Goal: Check status: Check status

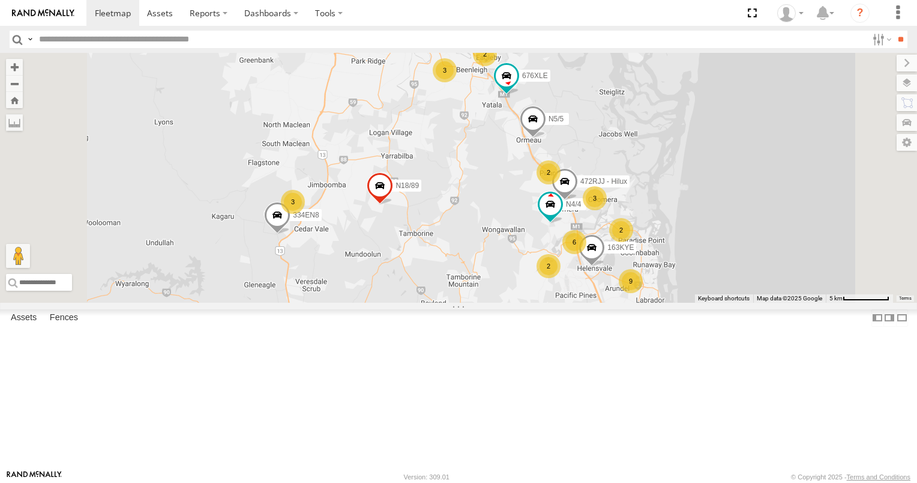
scroll to position [360, 0]
click at [0, 0] on div "XB92CD/Water" at bounding box center [0, 0] width 0 height 0
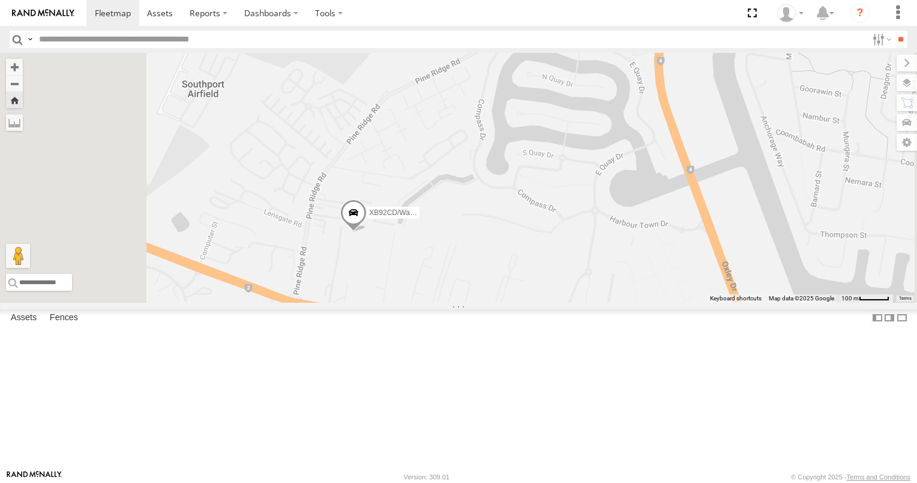
scroll to position [0, 0]
click at [0, 0] on div "N1/1 All Assets" at bounding box center [0, 0] width 0 height 0
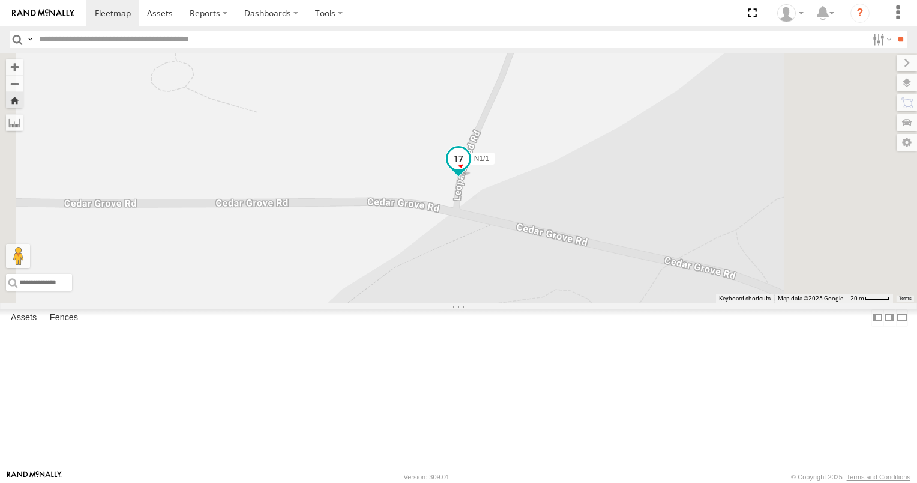
click at [472, 178] on span at bounding box center [458, 161] width 26 height 32
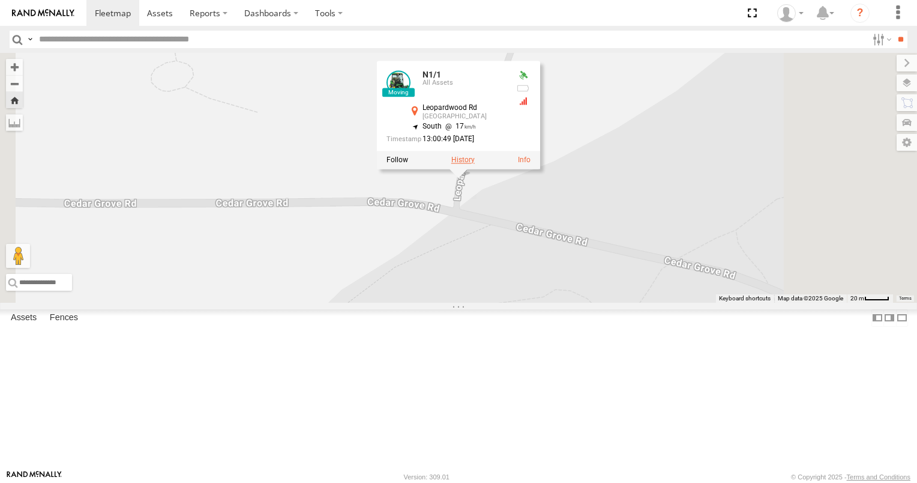
click at [475, 164] on label at bounding box center [462, 159] width 23 height 8
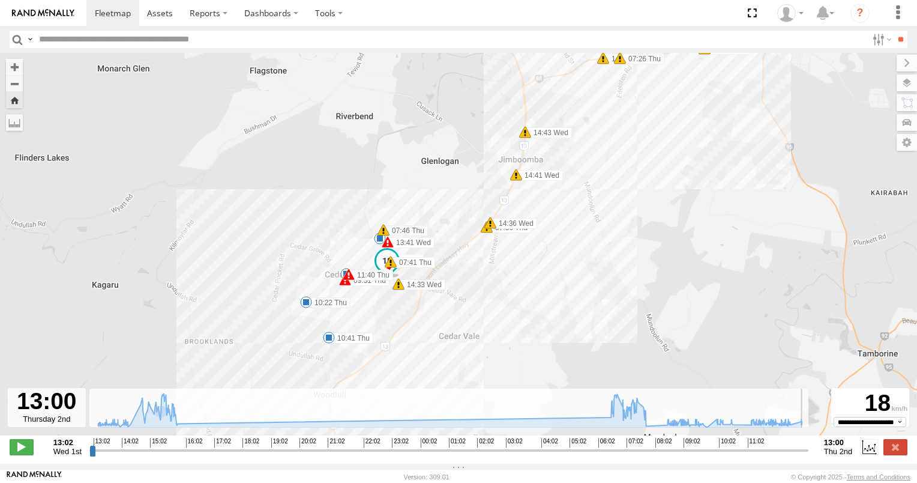
drag, startPoint x: 93, startPoint y: 457, endPoint x: 850, endPoint y: 457, distance: 757.0
type input "**********"
click at [809, 456] on input "range" at bounding box center [448, 449] width 719 height 11
click at [328, 340] on span at bounding box center [329, 337] width 12 height 12
click at [422, 364] on div "N1/1 13:41 Wed 14:43 Wed 14:49 Wed 14:51 Wed 15:00 Wed 15:03 Wed 15:09 Wed 15:1…" at bounding box center [458, 250] width 917 height 395
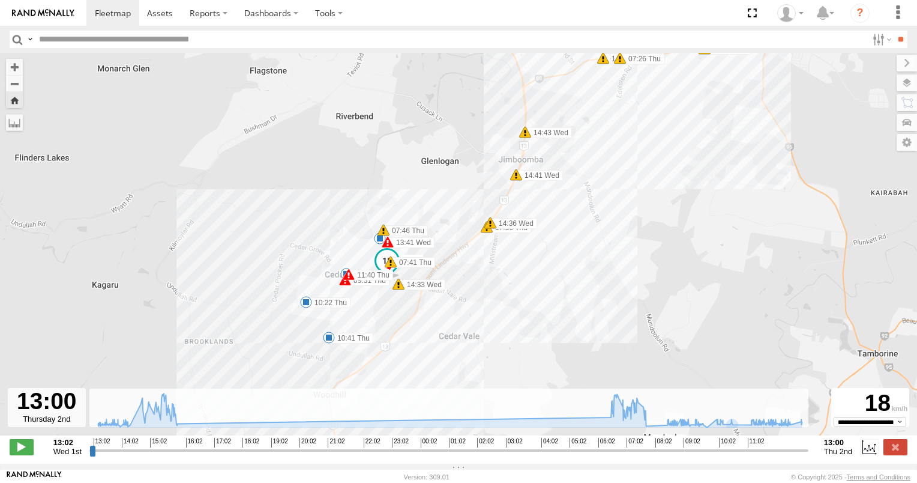
click at [306, 308] on span at bounding box center [306, 302] width 12 height 12
click at [408, 328] on div "N1/1 13:41 Wed 14:43 Wed 14:49 Wed 14:51 Wed 15:00 Wed 15:03 Wed 15:09 Wed 15:1…" at bounding box center [458, 250] width 917 height 395
click at [343, 274] on span at bounding box center [349, 274] width 12 height 12
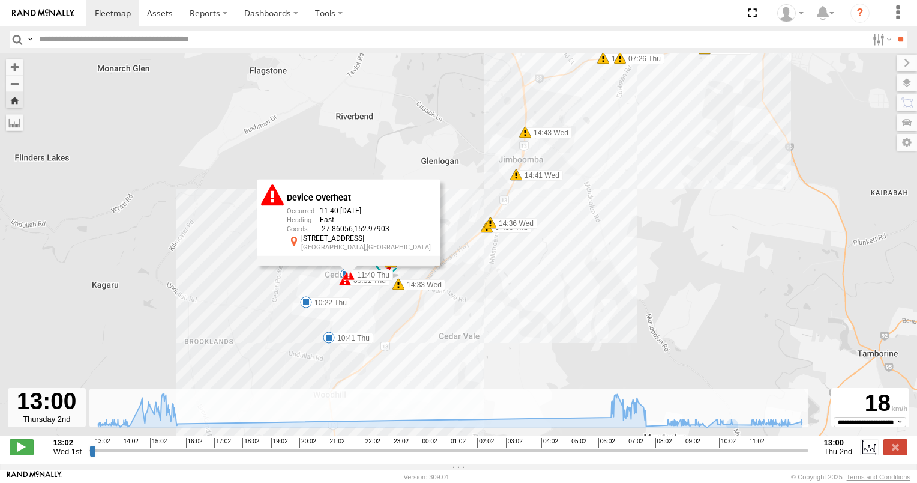
click at [272, 283] on div "N1/1 13:41 Wed 14:43 Wed 14:49 Wed 14:51 Wed 15:00 Wed 15:03 Wed 15:09 Wed 15:1…" at bounding box center [458, 250] width 917 height 395
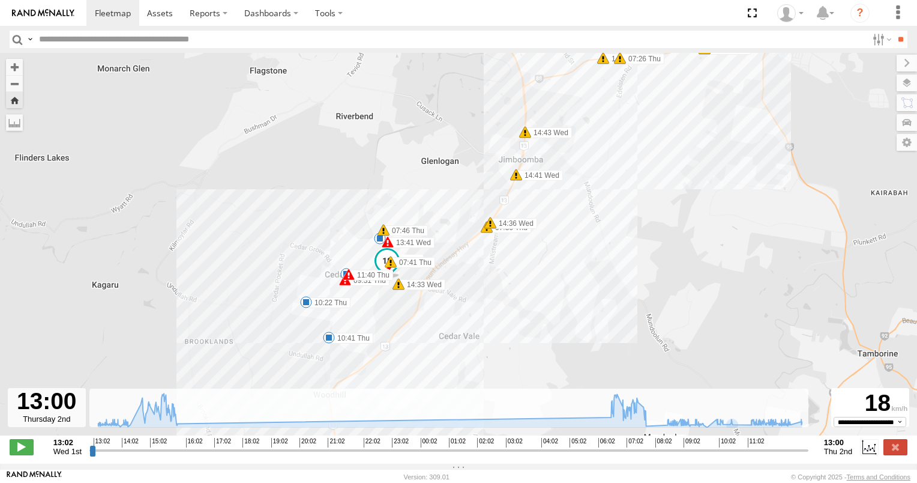
click at [378, 244] on div "8" at bounding box center [380, 238] width 12 height 12
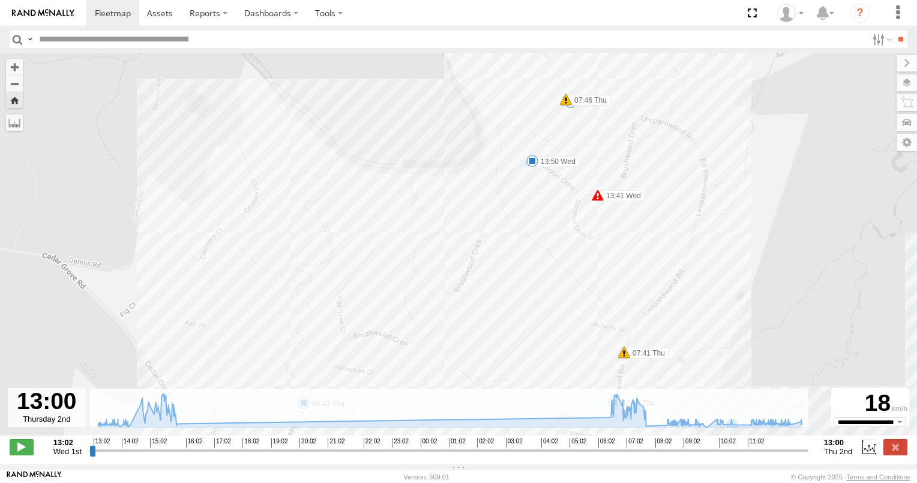
click at [534, 166] on span at bounding box center [532, 161] width 12 height 12
click at [532, 198] on div "N1/1 13:41 Wed 14:43 Wed 14:49 Wed 14:51 Wed 15:00 Wed 15:03 Wed 15:09 Wed 15:1…" at bounding box center [458, 250] width 917 height 395
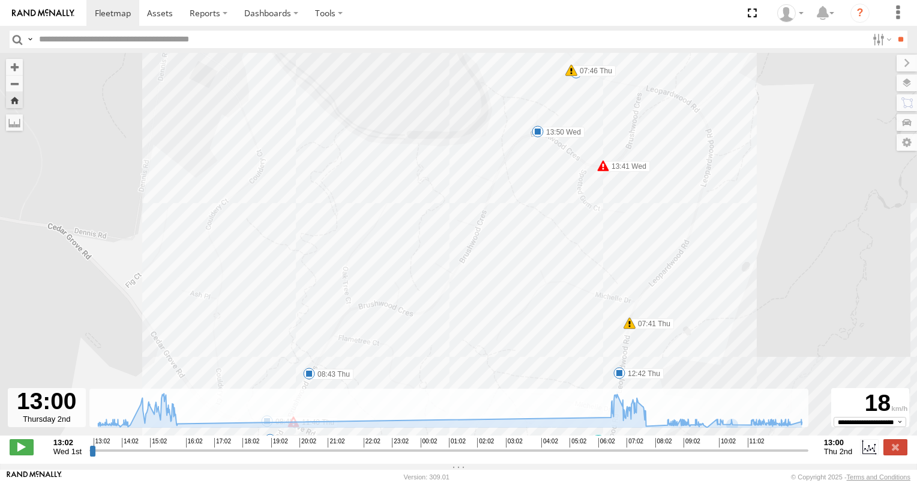
drag, startPoint x: 519, startPoint y: 305, endPoint x: 543, endPoint y: 134, distance: 172.2
click at [540, 148] on div "N1/1 13:41 Wed 14:43 Wed 14:49 Wed 14:51 Wed 15:00 Wed 15:03 Wed 15:09 Wed 15:1…" at bounding box center [458, 250] width 917 height 395
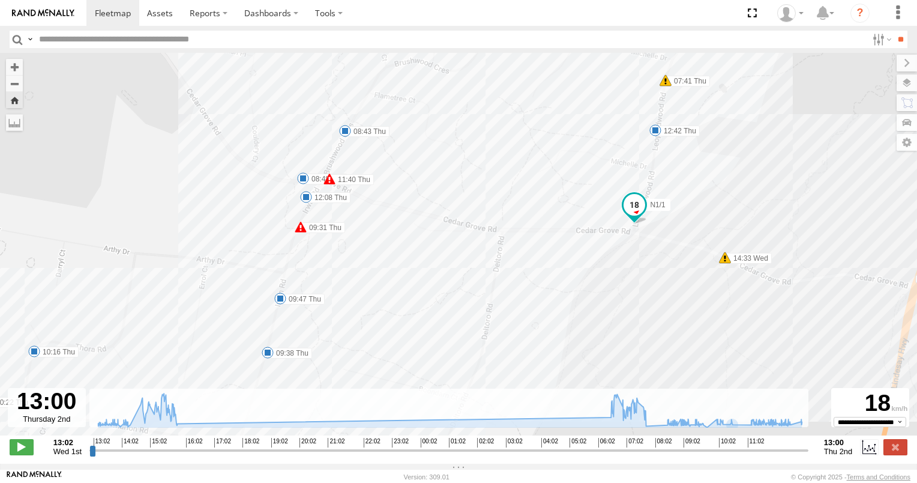
click at [657, 134] on span at bounding box center [656, 130] width 12 height 12
click at [548, 151] on div "N1/1 13:41 Wed 14:43 Wed 14:49 Wed 14:51 Wed 15:00 Wed 15:03 Wed 15:09 Wed 15:1…" at bounding box center [458, 250] width 917 height 395
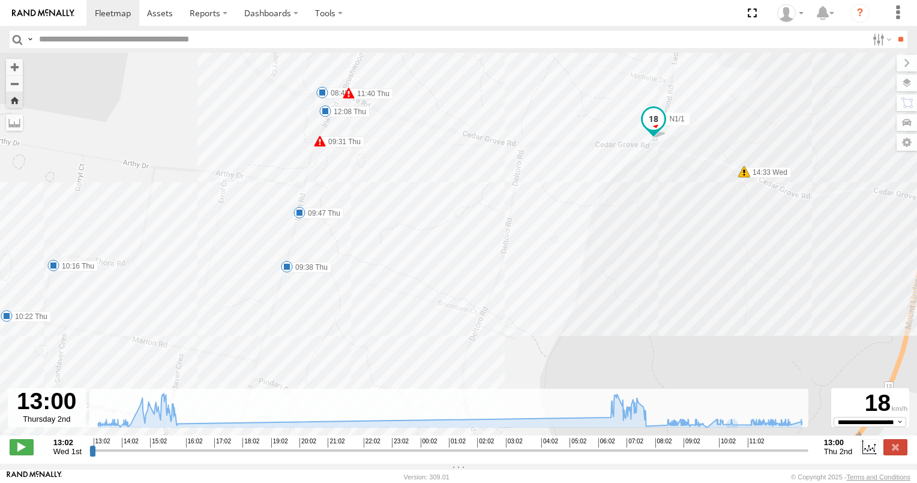
drag, startPoint x: 354, startPoint y: 297, endPoint x: 387, endPoint y: 176, distance: 125.5
click at [387, 176] on div "N1/1 13:41 Wed 14:43 Wed 14:49 Wed 14:51 Wed 15:00 Wed 15:03 Wed 15:09 Wed 15:1…" at bounding box center [458, 250] width 917 height 395
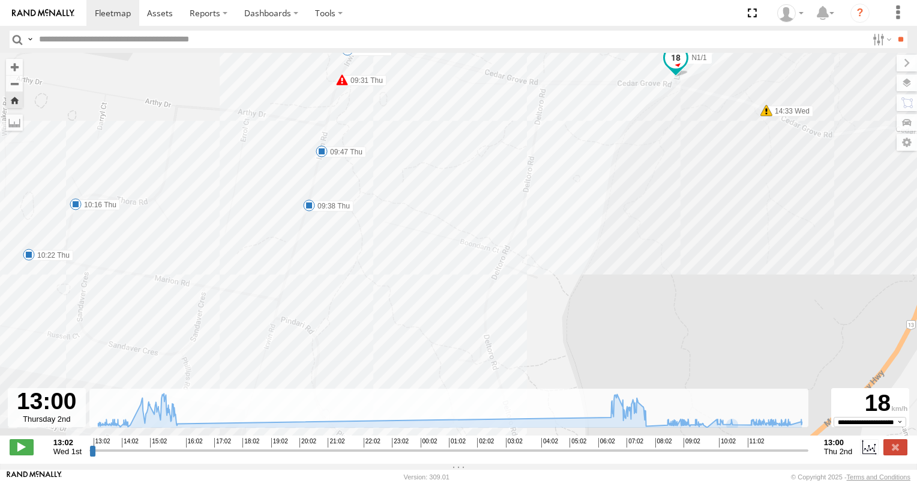
drag, startPoint x: 337, startPoint y: 343, endPoint x: 339, endPoint y: 201, distance: 142.3
click at [339, 203] on div "N1/1 13:41 Wed 14:43 Wed 14:49 Wed 14:51 Wed 15:00 Wed 15:03 Wed 15:09 Wed 15:1…" at bounding box center [458, 250] width 917 height 395
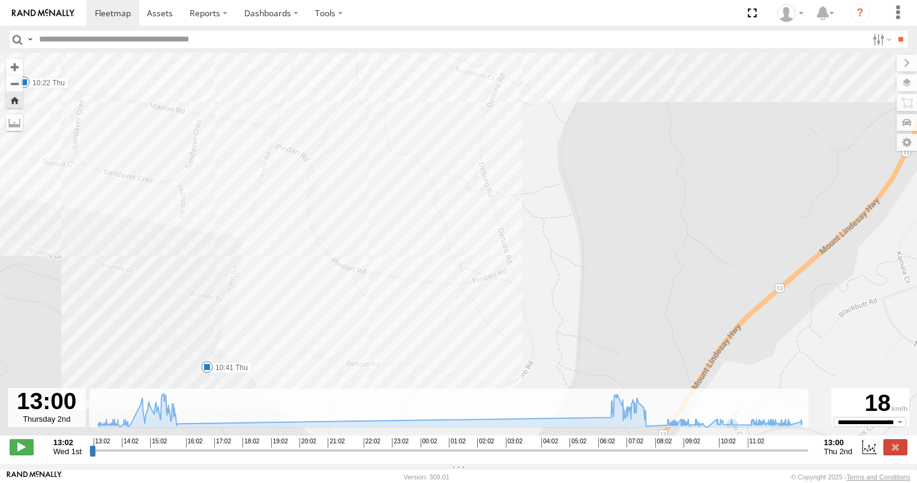
click at [209, 373] on span at bounding box center [207, 367] width 12 height 12
click at [321, 366] on div "N1/1 13:41 Wed 14:43 Wed 14:49 Wed 14:51 Wed 15:00 Wed 15:03 Wed 15:09 Wed 15:1…" at bounding box center [458, 250] width 917 height 395
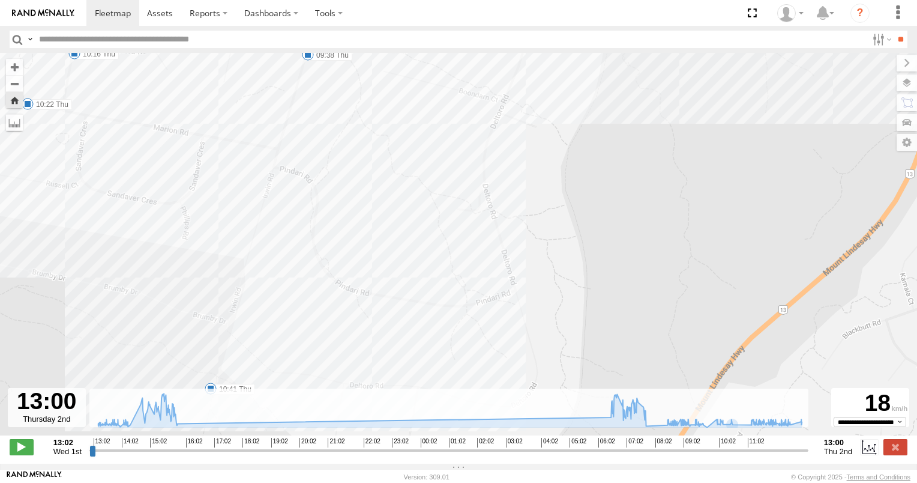
drag, startPoint x: 282, startPoint y: 235, endPoint x: 318, endPoint y: 398, distance: 166.5
click at [319, 397] on div "To navigate the map with touch gestures double-tap and hold your finger on the …" at bounding box center [458, 258] width 917 height 411
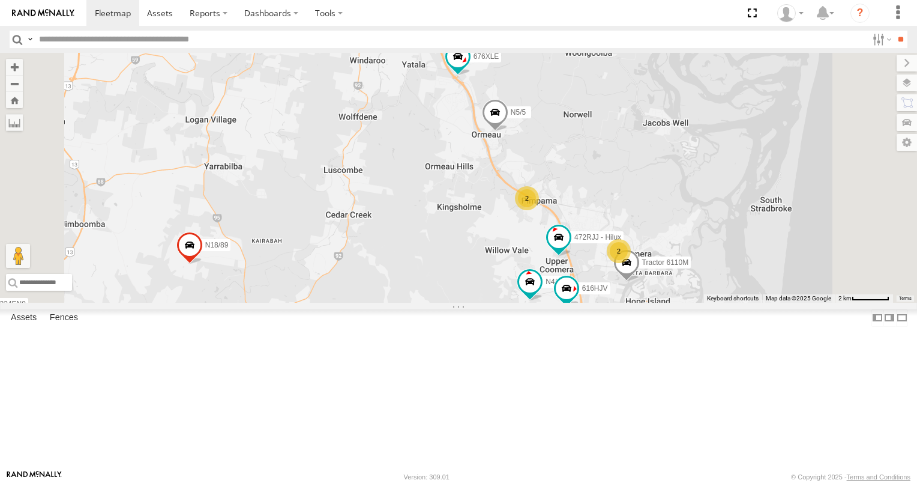
click at [508, 131] on span at bounding box center [495, 115] width 26 height 32
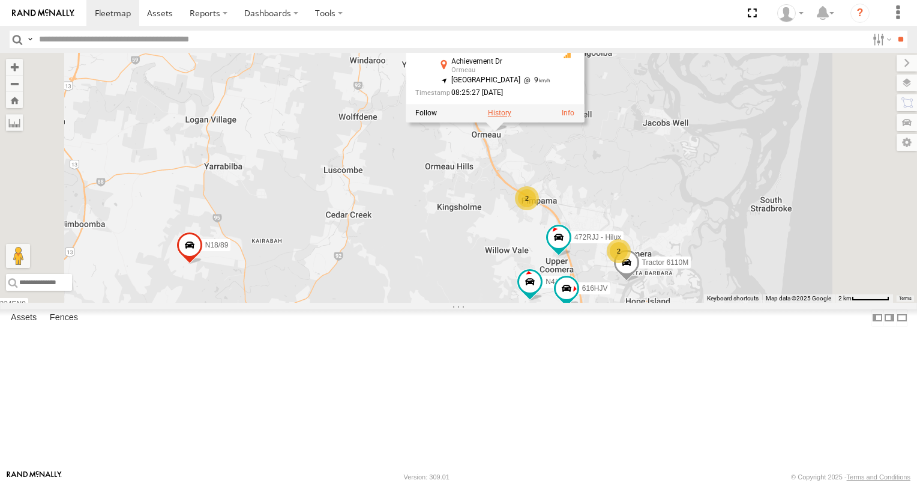
click at [511, 118] on label at bounding box center [499, 113] width 23 height 8
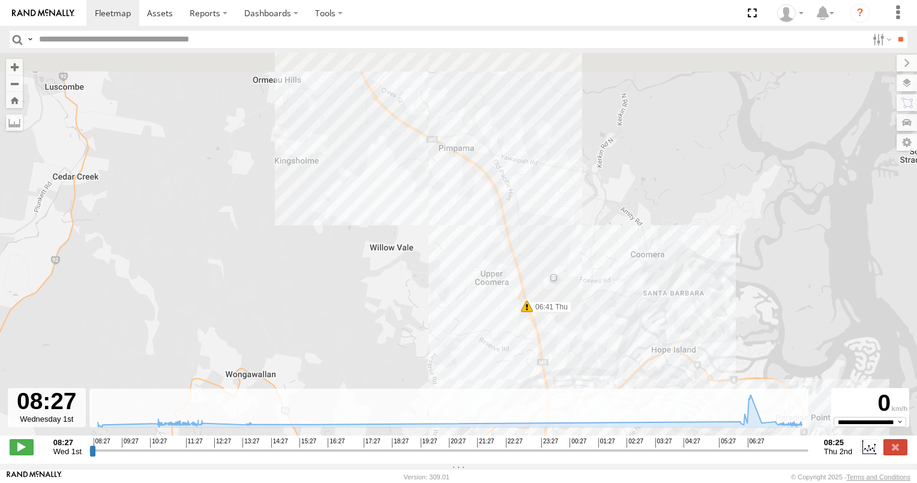
drag, startPoint x: 367, startPoint y: 232, endPoint x: 416, endPoint y: 453, distance: 226.2
click at [417, 451] on div "To navigate the map with touch gestures double-tap and hold your finger on the …" at bounding box center [458, 258] width 917 height 411
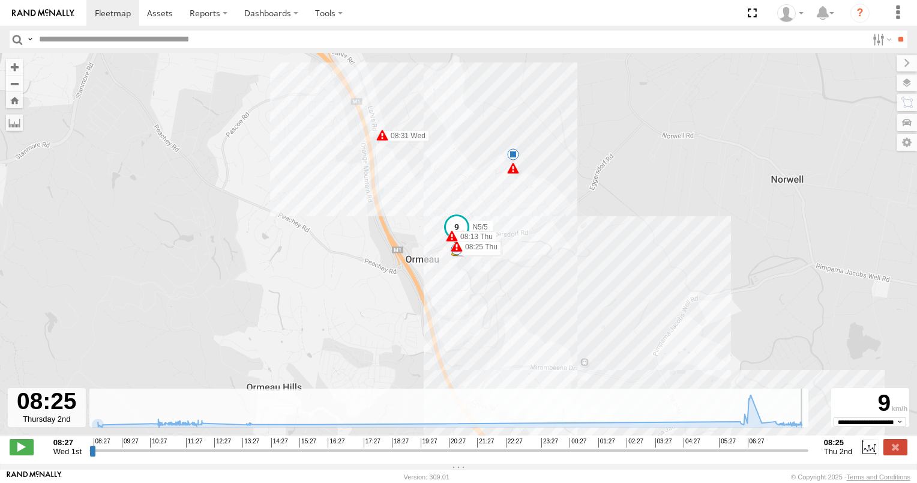
drag, startPoint x: 92, startPoint y: 458, endPoint x: 807, endPoint y: 468, distance: 714.5
type input "**********"
click at [807, 456] on input "range" at bounding box center [448, 449] width 719 height 11
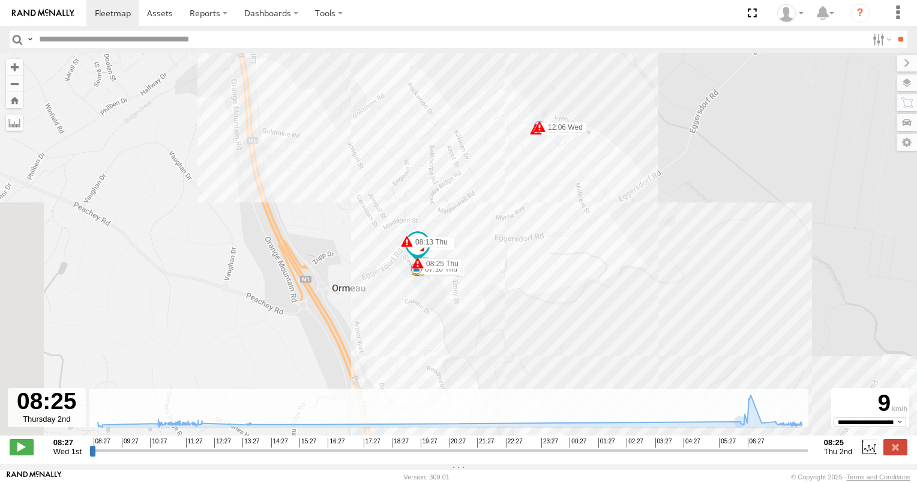
drag, startPoint x: 420, startPoint y: 208, endPoint x: 491, endPoint y: 322, distance: 134.1
click at [491, 322] on div "N5/5 06:12 Thu 06:20 Thu 06:28 Thu 06:34 Thu 06:37 Thu 06:41 Thu 07:03 Thu 07:1…" at bounding box center [458, 250] width 917 height 395
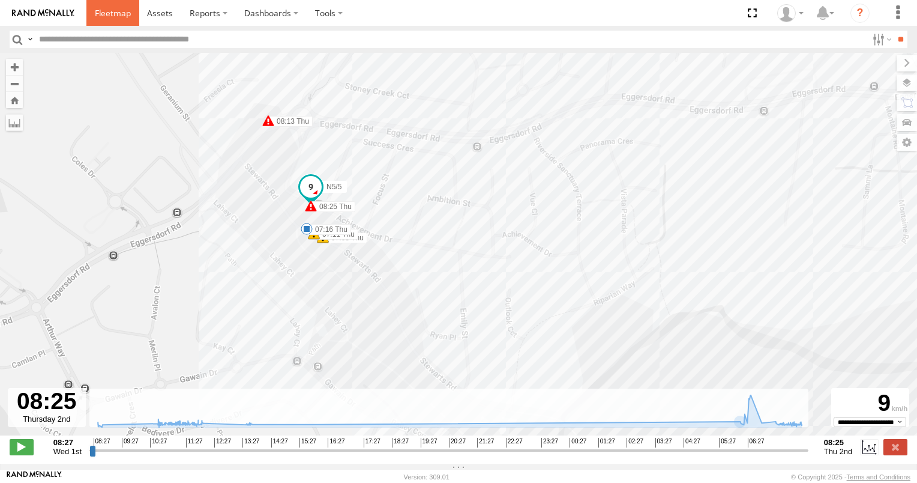
click at [120, 17] on span at bounding box center [113, 12] width 36 height 11
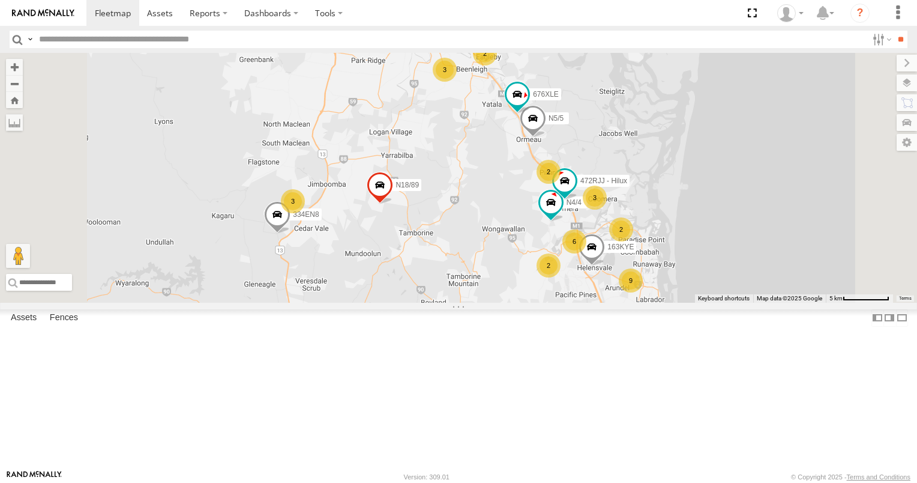
click at [620, 339] on span at bounding box center [609, 328] width 22 height 22
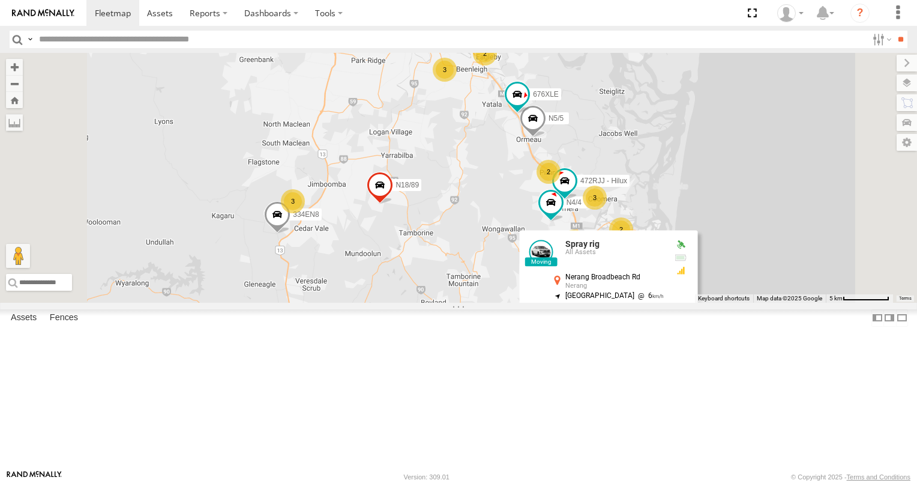
click at [625, 333] on label at bounding box center [613, 329] width 23 height 8
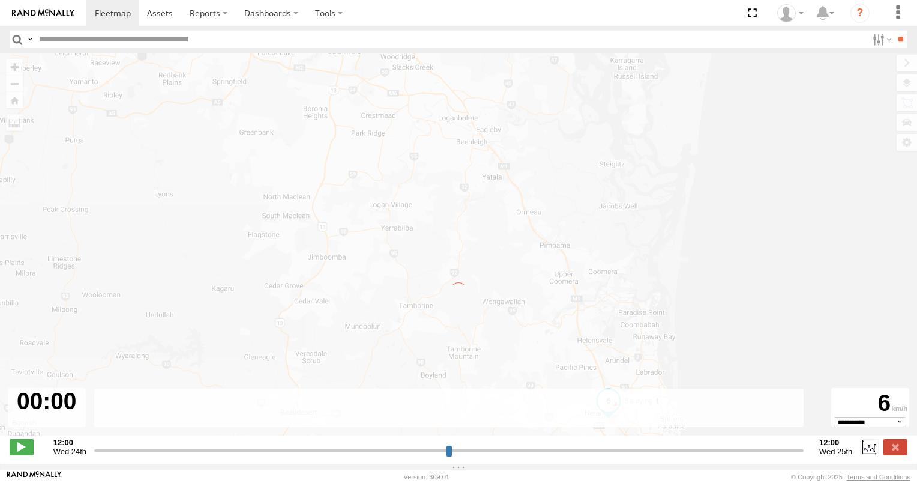
type input "**********"
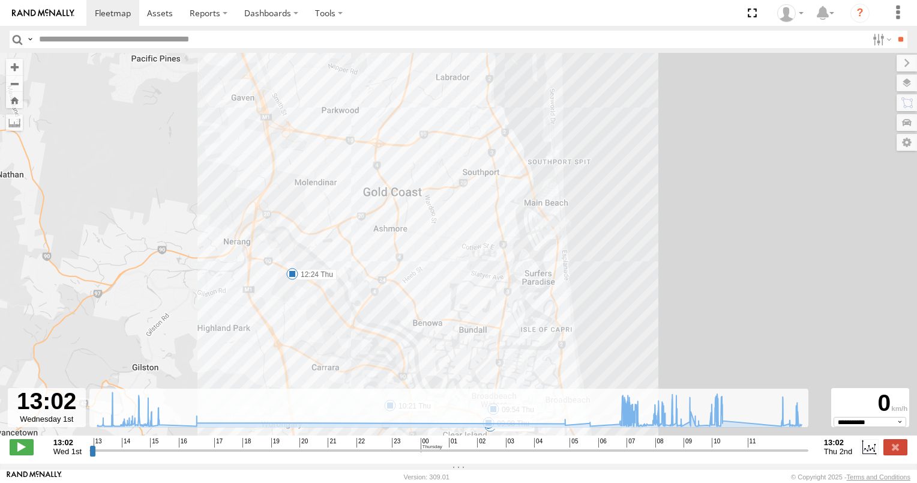
drag, startPoint x: 542, startPoint y: 359, endPoint x: 501, endPoint y: 234, distance: 131.9
click at [502, 236] on div "Spray rig 14:48 Wed 08:24 Thu 09:08 Thu 09:54 Thu 10:12 Thu 10:21 Thu 12:24 Thu…" at bounding box center [458, 250] width 917 height 395
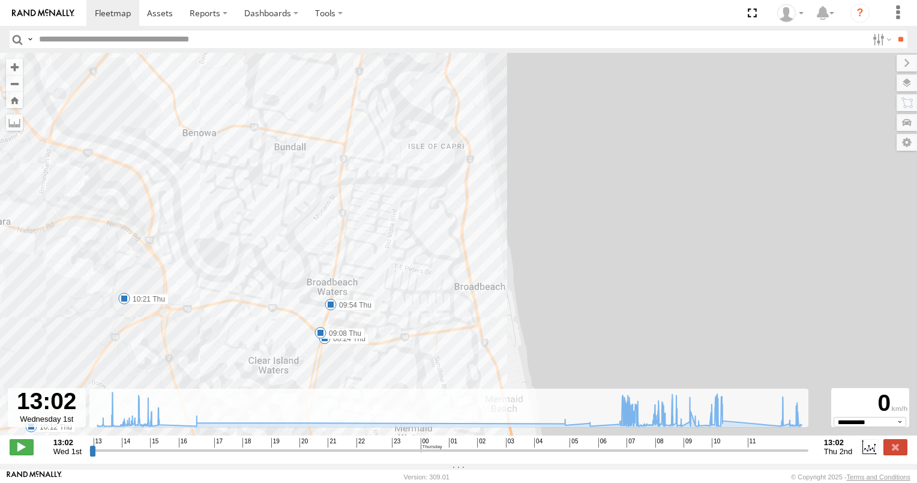
drag, startPoint x: 552, startPoint y: 173, endPoint x: 567, endPoint y: 234, distance: 62.9
click at [567, 233] on div "Spray rig 14:48 Wed 08:24 Thu 09:08 Thu 09:54 Thu 10:12 Thu 10:21 Thu 12:24 Thu" at bounding box center [458, 250] width 917 height 395
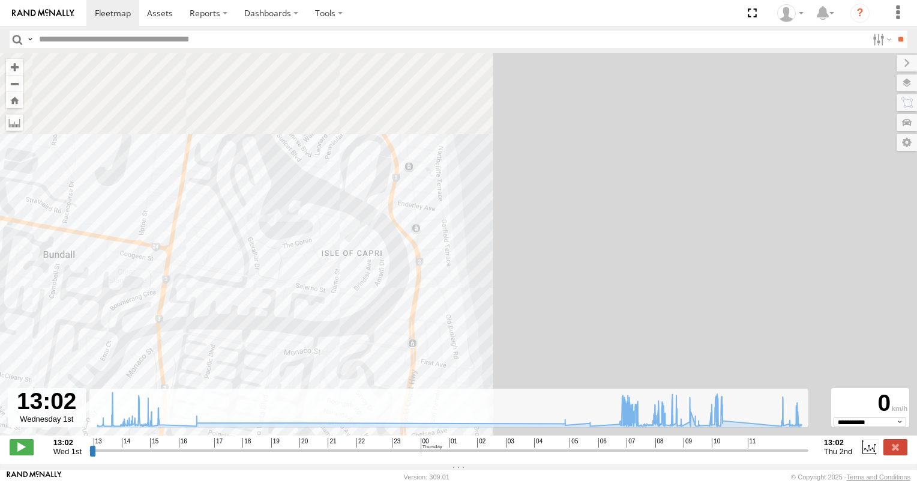
drag, startPoint x: 486, startPoint y: 169, endPoint x: 505, endPoint y: 260, distance: 92.5
click at [505, 260] on div "Spray rig 14:48 Wed 08:24 Thu 09:08 Thu 09:54 Thu 10:12 Thu 10:21 Thu 12:24 Thu" at bounding box center [458, 250] width 917 height 395
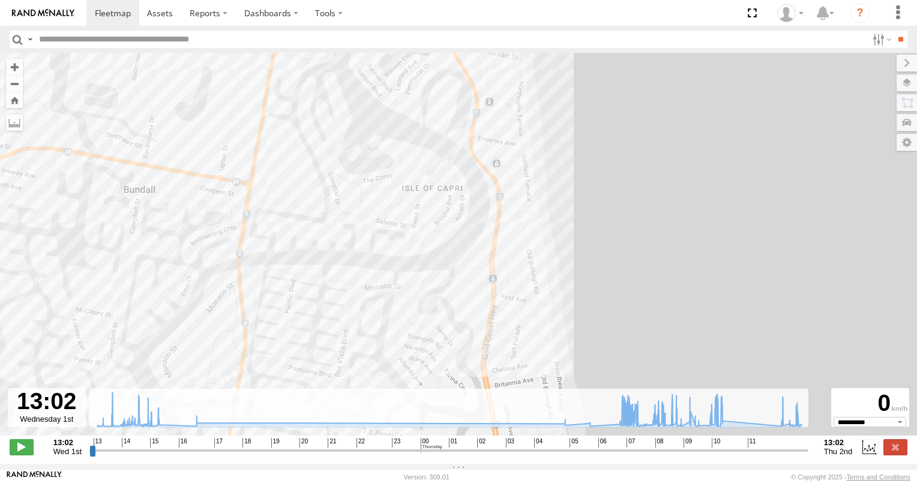
drag, startPoint x: 455, startPoint y: 287, endPoint x: 537, endPoint y: 210, distance: 112.1
click at [537, 211] on div "Spray rig 14:48 Wed 08:24 Thu 09:08 Thu 09:54 Thu 10:12 Thu 10:21 Thu 12:24 Thu" at bounding box center [458, 250] width 917 height 395
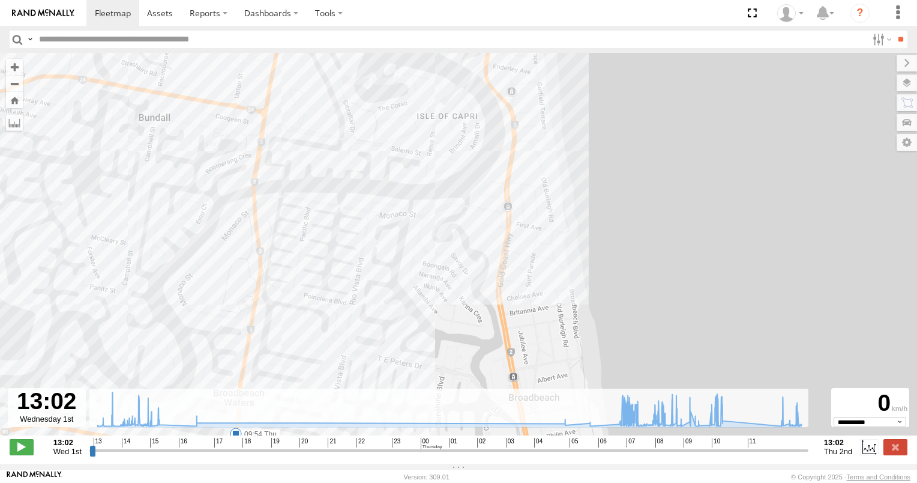
drag, startPoint x: 507, startPoint y: 309, endPoint x: 511, endPoint y: 231, distance: 78.2
click at [511, 231] on div "Spray rig 14:48 Wed 08:24 Thu 09:08 Thu 09:54 Thu 10:12 Thu 10:21 Thu 12:24 Thu" at bounding box center [458, 250] width 917 height 395
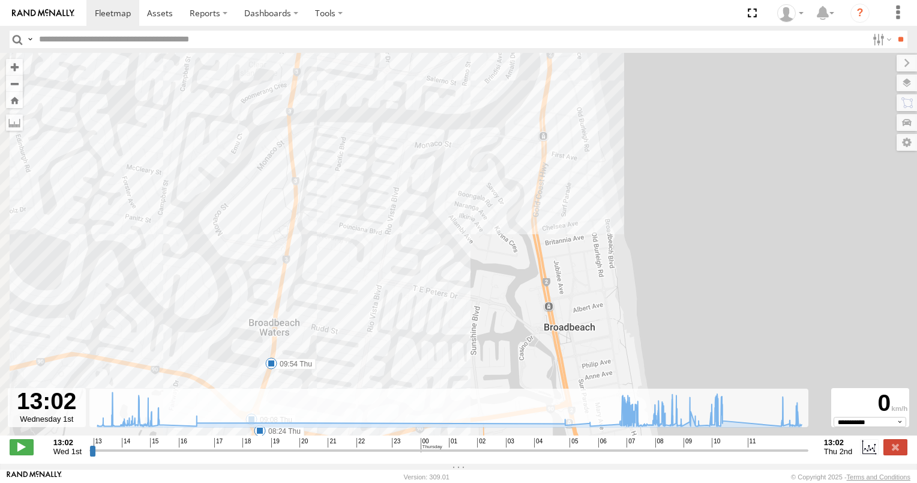
drag, startPoint x: 447, startPoint y: 297, endPoint x: 500, endPoint y: 215, distance: 97.8
click at [500, 216] on div "Spray rig 14:48 Wed 08:24 Thu 09:08 Thu 09:54 Thu 10:12 Thu 10:21 Thu 12:24 Thu" at bounding box center [458, 250] width 917 height 395
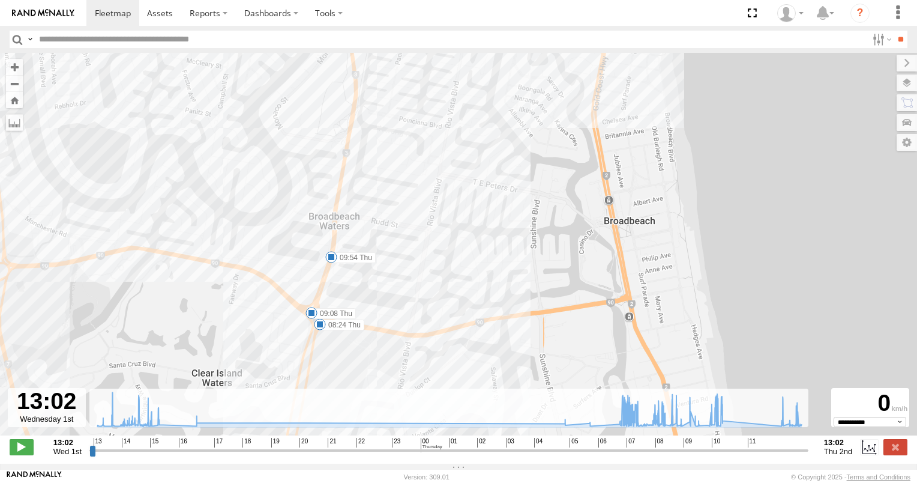
drag, startPoint x: 440, startPoint y: 309, endPoint x: 557, endPoint y: 198, distance: 161.8
click at [552, 201] on div "Spray rig 14:48 Wed 08:24 Thu 09:08 Thu 09:54 Thu 10:12 Thu 10:21 Thu 12:24 Thu" at bounding box center [458, 250] width 917 height 395
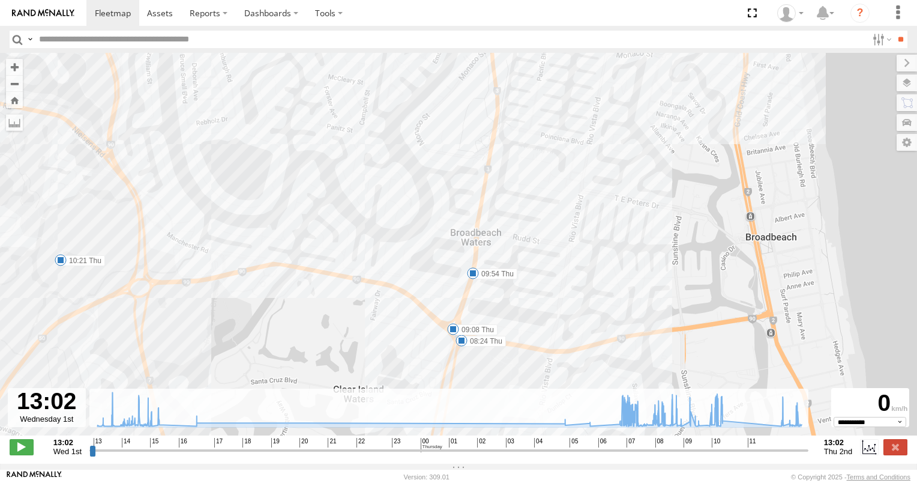
drag, startPoint x: 469, startPoint y: 259, endPoint x: 500, endPoint y: 354, distance: 99.7
click at [500, 354] on div "Spray rig 14:48 Wed 08:24 Thu 09:08 Thu 09:54 Thu 10:12 Thu 10:21 Thu 12:24 Thu" at bounding box center [458, 250] width 917 height 395
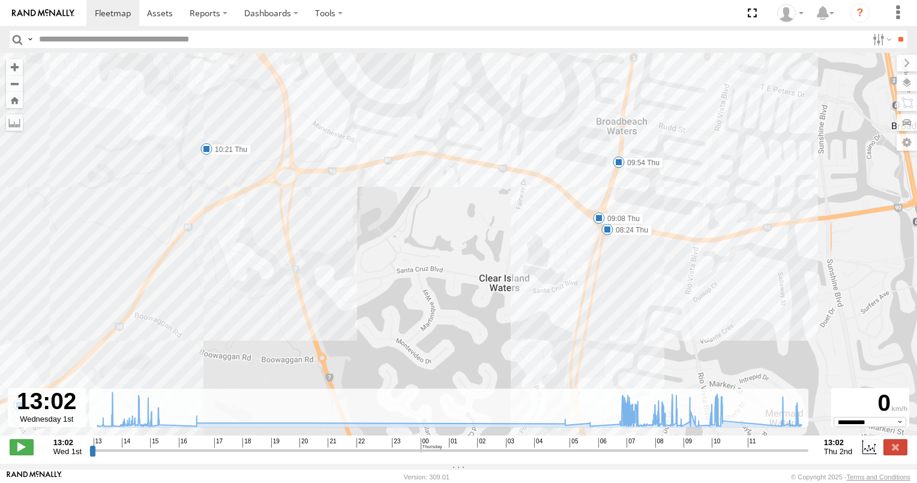
drag, startPoint x: 497, startPoint y: 354, endPoint x: 644, endPoint y: 237, distance: 188.4
click at [644, 237] on div "Spray rig 14:48 Wed 08:24 Thu 09:08 Thu 09:54 Thu 10:12 Thu 10:21 Thu 12:24 Thu" at bounding box center [458, 250] width 917 height 395
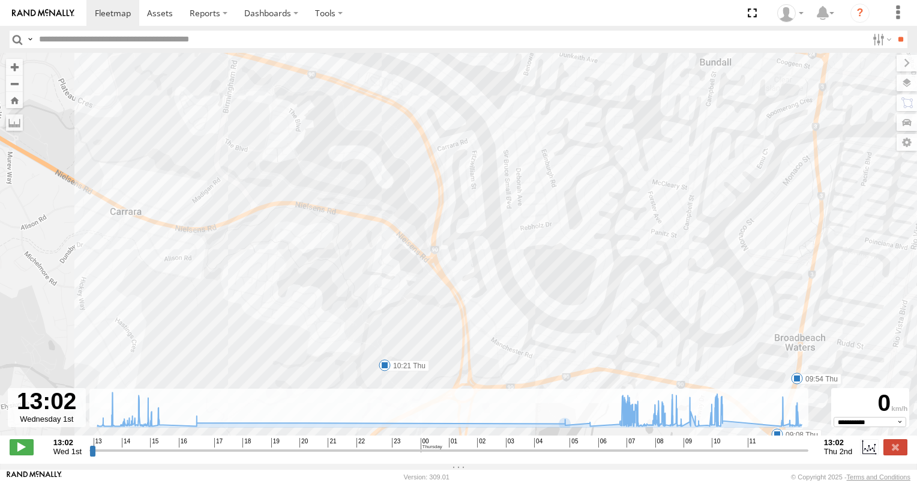
drag, startPoint x: 388, startPoint y: 229, endPoint x: 520, endPoint y: 327, distance: 163.5
click at [565, 445] on div "To navigate the map with touch gestures double-tap and hold your finger on the …" at bounding box center [458, 258] width 917 height 411
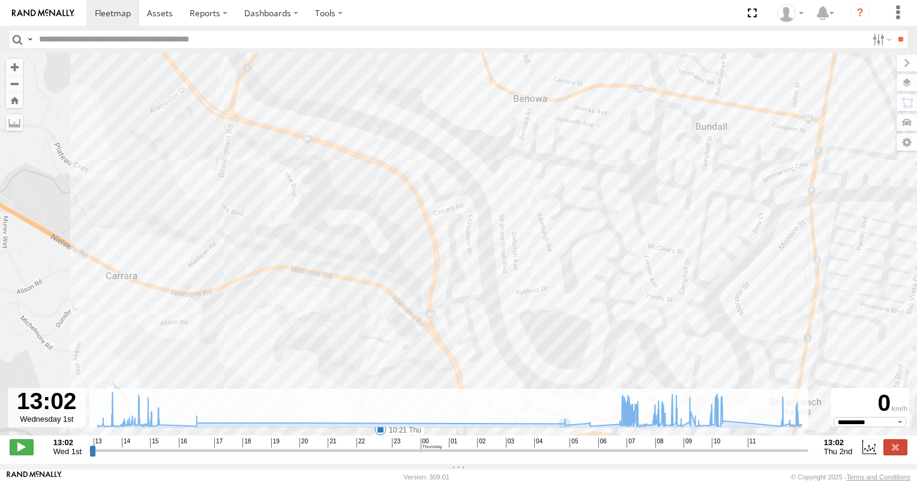
drag, startPoint x: 495, startPoint y: 315, endPoint x: 494, endPoint y: 411, distance: 95.5
click at [494, 415] on div "To navigate the map with touch gestures double-tap and hold your finger on the …" at bounding box center [458, 258] width 917 height 411
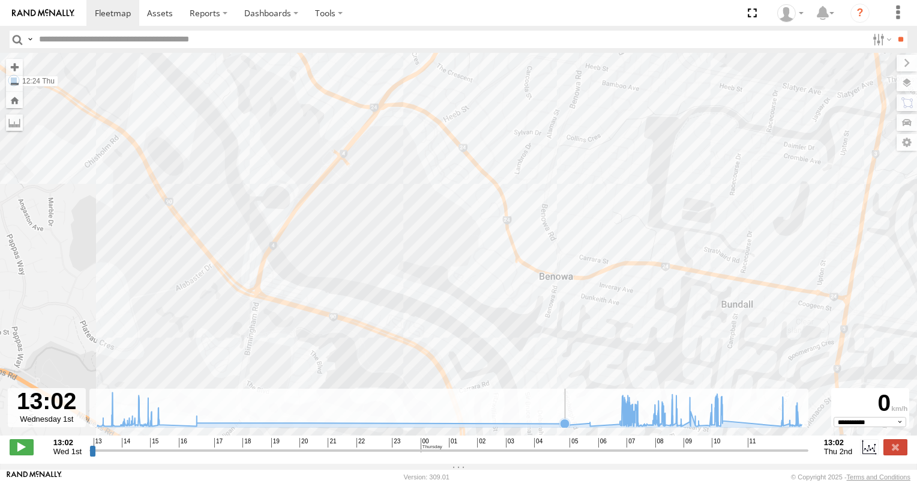
drag, startPoint x: 441, startPoint y: 292, endPoint x: 465, endPoint y: 406, distance: 116.6
click at [471, 408] on div "To navigate the map with touch gestures double-tap and hold your finger on the …" at bounding box center [458, 258] width 917 height 411
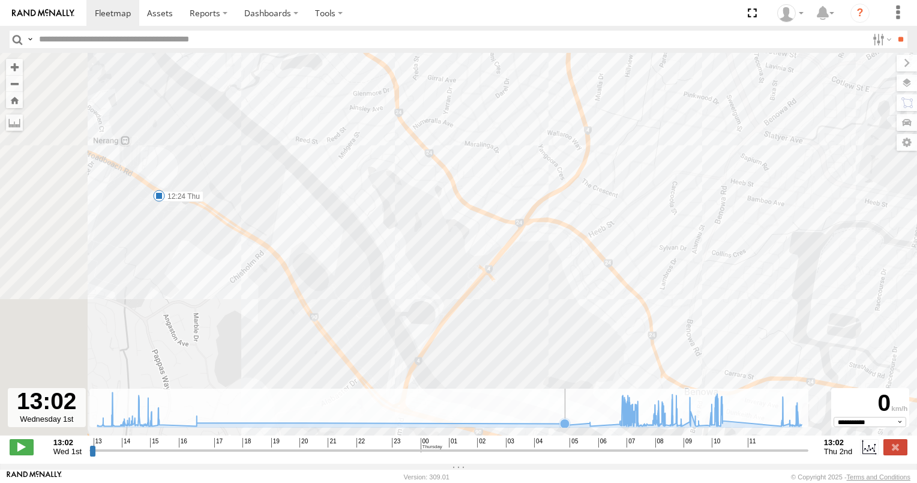
drag, startPoint x: 354, startPoint y: 337, endPoint x: 484, endPoint y: 416, distance: 152.0
click at [484, 416] on div "To navigate the map with touch gestures double-tap and hold your finger on the …" at bounding box center [458, 258] width 917 height 411
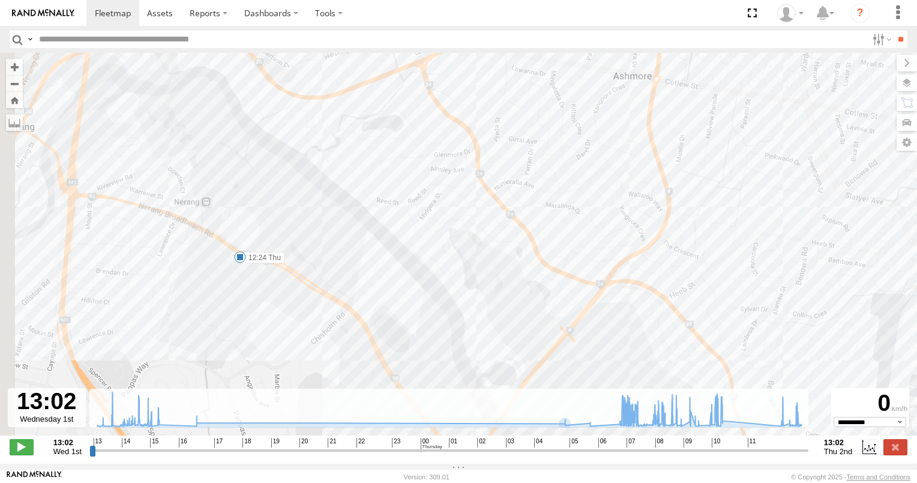
drag, startPoint x: 411, startPoint y: 358, endPoint x: 523, endPoint y: 431, distance: 134.2
click at [523, 431] on div "To navigate the map with touch gestures double-tap and hold your finger on the …" at bounding box center [458, 258] width 917 height 411
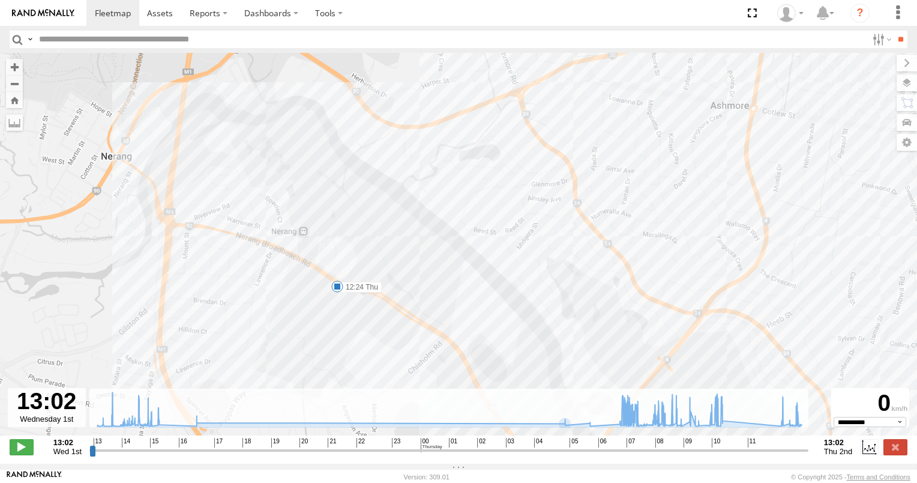
drag, startPoint x: 469, startPoint y: 340, endPoint x: 311, endPoint y: 200, distance: 210.9
click at [312, 201] on div "Spray rig 14:48 Wed 08:24 Thu 09:08 Thu 09:54 Thu 10:12 Thu 10:21 Thu 12:24 Thu" at bounding box center [458, 250] width 917 height 395
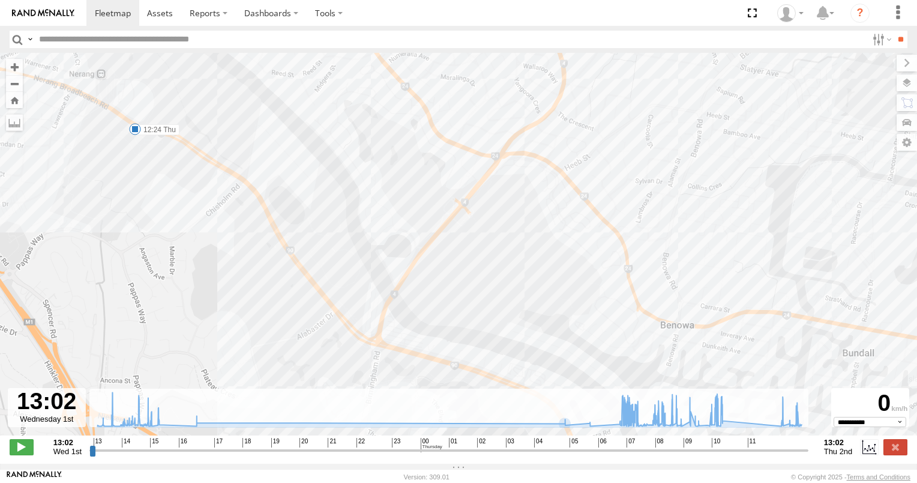
drag, startPoint x: 412, startPoint y: 248, endPoint x: 302, endPoint y: 162, distance: 139.9
click at [315, 169] on div "Spray rig 14:48 Wed 08:24 Thu 09:08 Thu 09:54 Thu 10:12 Thu 10:21 Thu 12:24 Thu" at bounding box center [458, 250] width 917 height 395
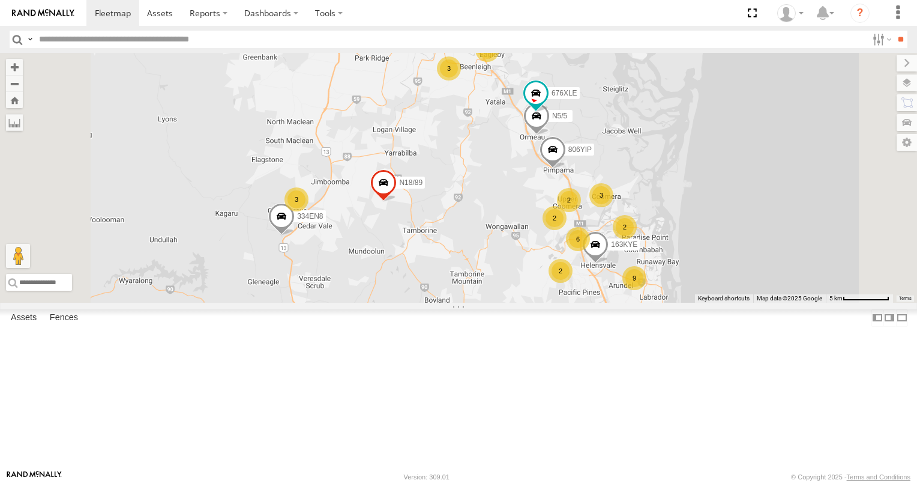
scroll to position [861, 0]
click at [0, 0] on div "All Assets" at bounding box center [0, 0] width 0 height 0
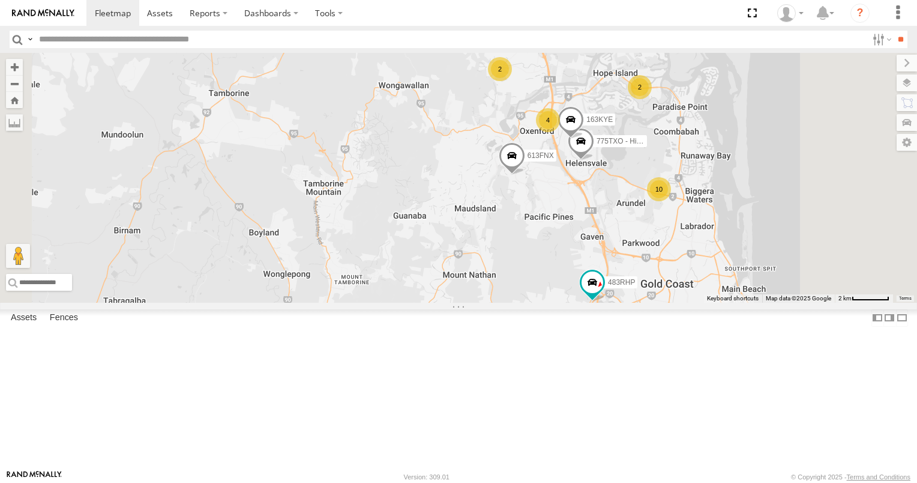
drag, startPoint x: 712, startPoint y: 409, endPoint x: 663, endPoint y: 345, distance: 80.6
click at [664, 303] on div "334EN8 Spray rig 613FNX 483RHP 775TXO - Hilux N16/91 3/N3 472RJJ - Hilux 806YIP…" at bounding box center [458, 178] width 917 height 250
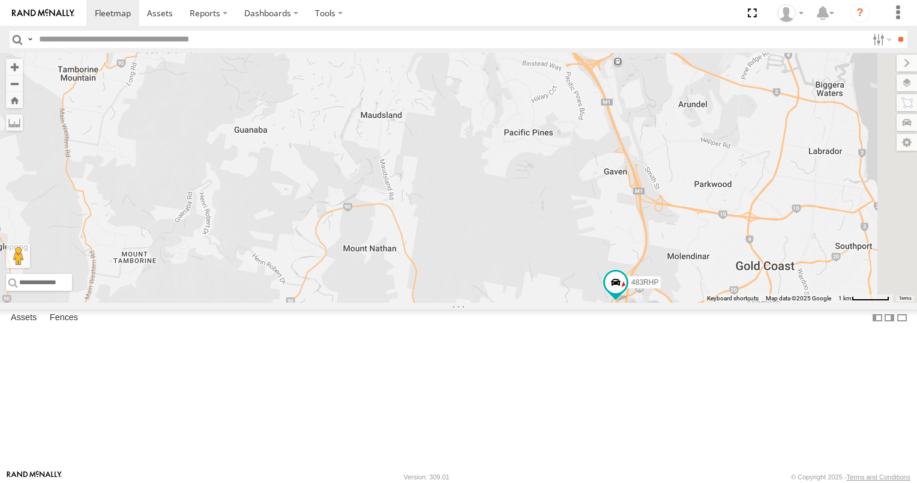
drag, startPoint x: 710, startPoint y: 387, endPoint x: 622, endPoint y: 331, distance: 103.9
click at [627, 303] on div "334EN8 Spray rig 613FNX 483RHP 775TXO - Hilux N16/91 3/N3 472RJJ - Hilux 806YIP…" at bounding box center [458, 178] width 917 height 250
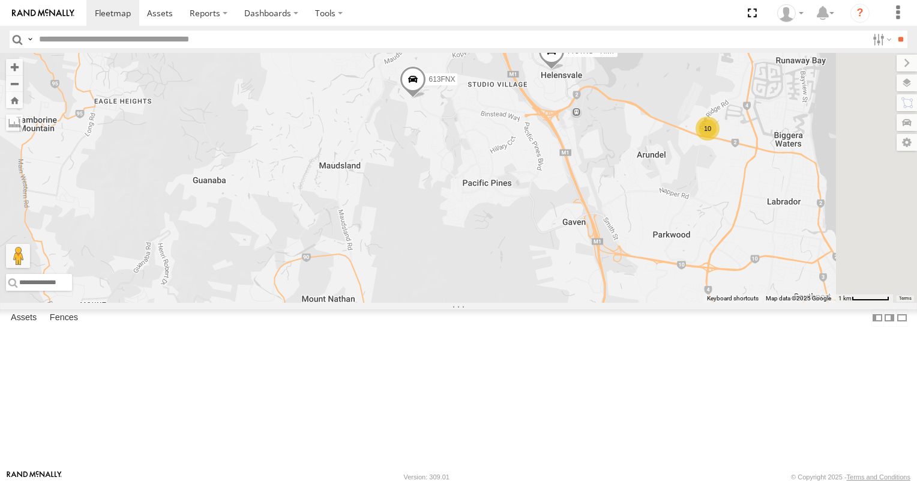
drag, startPoint x: 603, startPoint y: 214, endPoint x: 609, endPoint y: 321, distance: 106.4
click at [609, 303] on div "334EN8 Spray rig 613FNX 483RHP 775TXO - Hilux N16/91 3/N3 472RJJ - Hilux 806YIP…" at bounding box center [458, 178] width 917 height 250
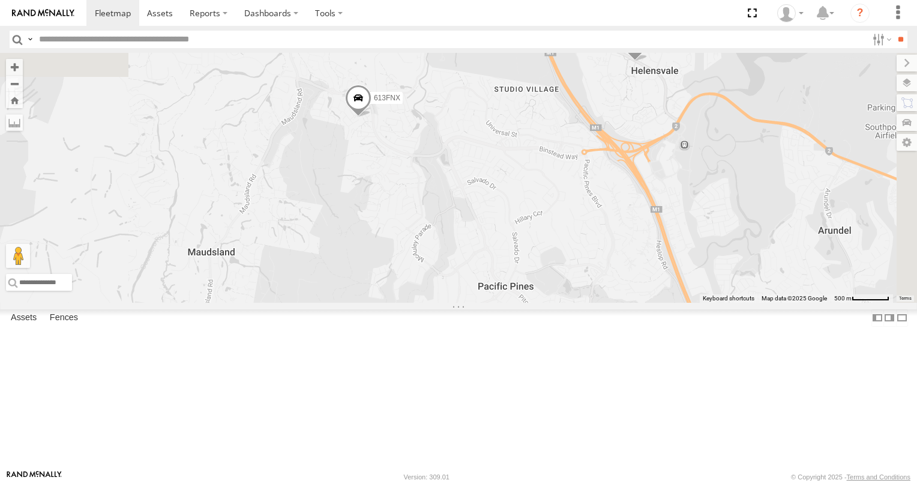
drag, startPoint x: 685, startPoint y: 222, endPoint x: 675, endPoint y: 328, distance: 106.7
click at [675, 303] on div "334EN8 Spray rig 613FNX 483RHP 775TXO - Hilux N16/91 3/N3 472RJJ - Hilux 806YIP…" at bounding box center [458, 178] width 917 height 250
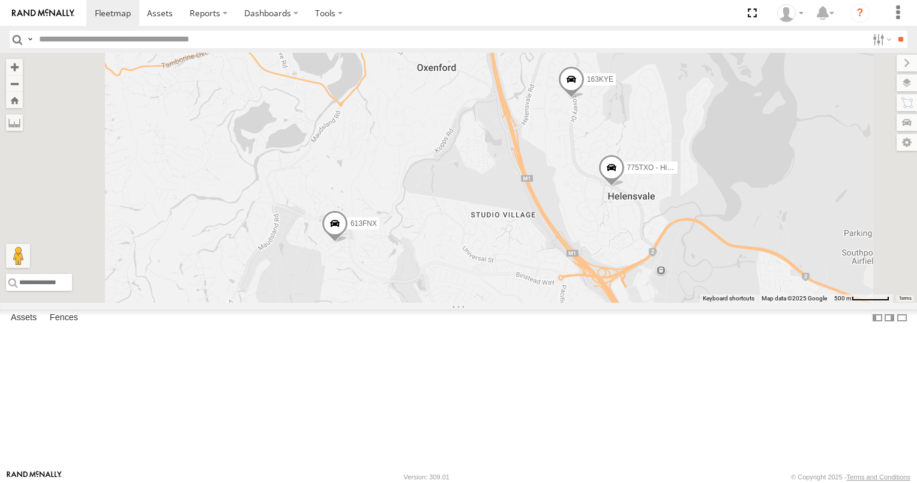
drag, startPoint x: 677, startPoint y: 333, endPoint x: 639, endPoint y: 302, distance: 48.2
click at [641, 303] on div "334EN8 Spray rig 613FNX 483RHP 775TXO - Hilux N16/91 3/N3 472RJJ - Hilux 806YIP…" at bounding box center [458, 178] width 917 height 250
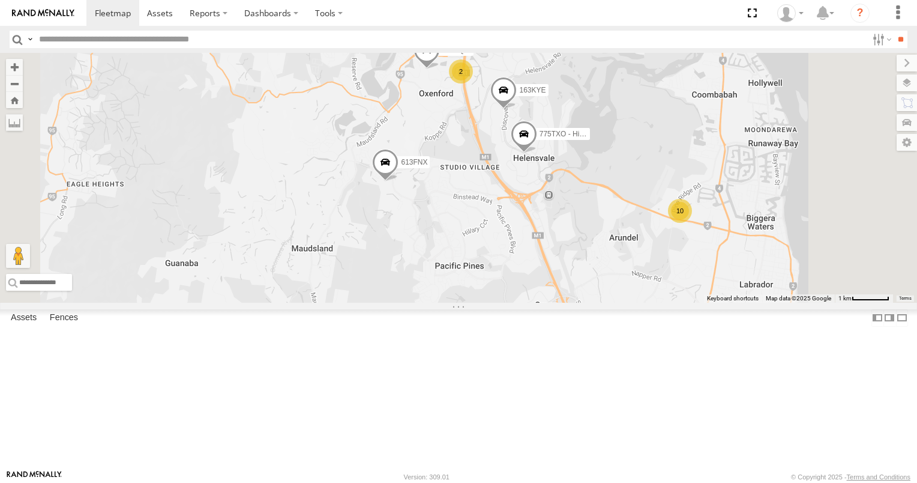
drag, startPoint x: 783, startPoint y: 198, endPoint x: 777, endPoint y: 300, distance: 102.8
click at [785, 292] on div "334EN8 Spray rig 613FNX 483RHP 775TXO - Hilux N16/91 3/N3 472RJJ - Hilux 806YIP…" at bounding box center [458, 178] width 917 height 250
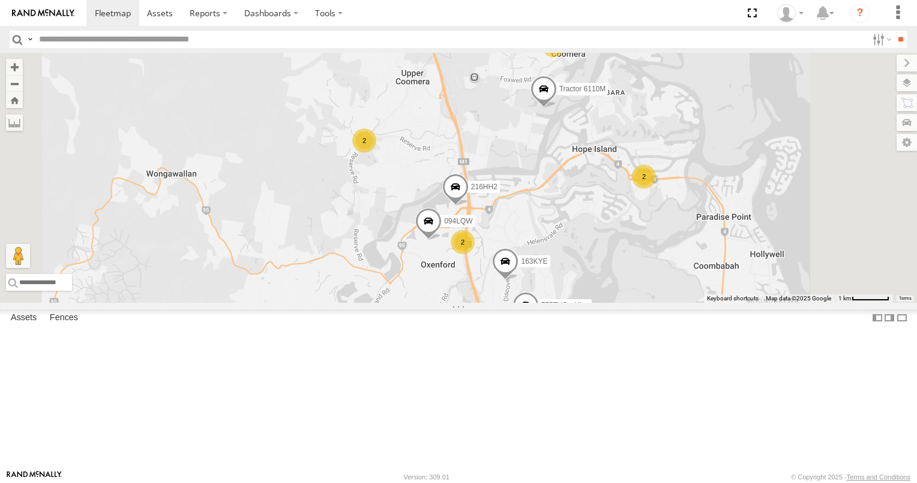
click at [656, 189] on div "2" at bounding box center [644, 176] width 24 height 24
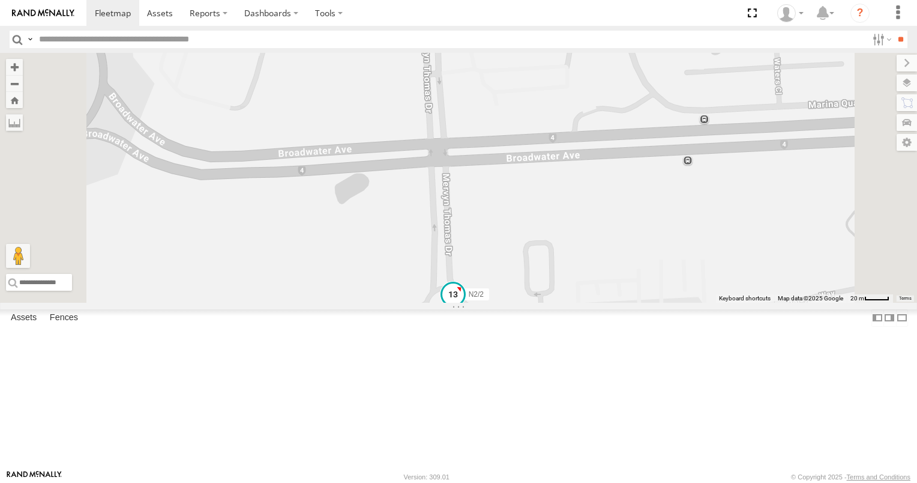
click at [464, 306] on span at bounding box center [453, 295] width 22 height 22
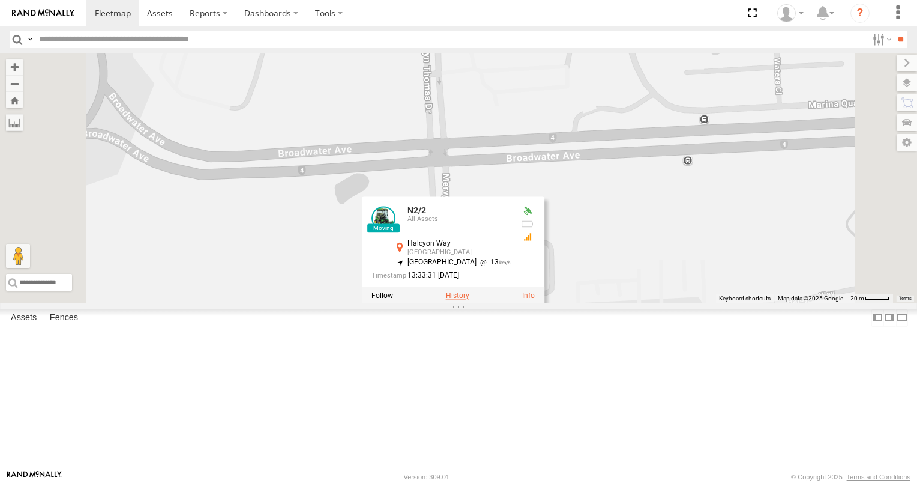
click at [469, 300] on label at bounding box center [457, 296] width 23 height 8
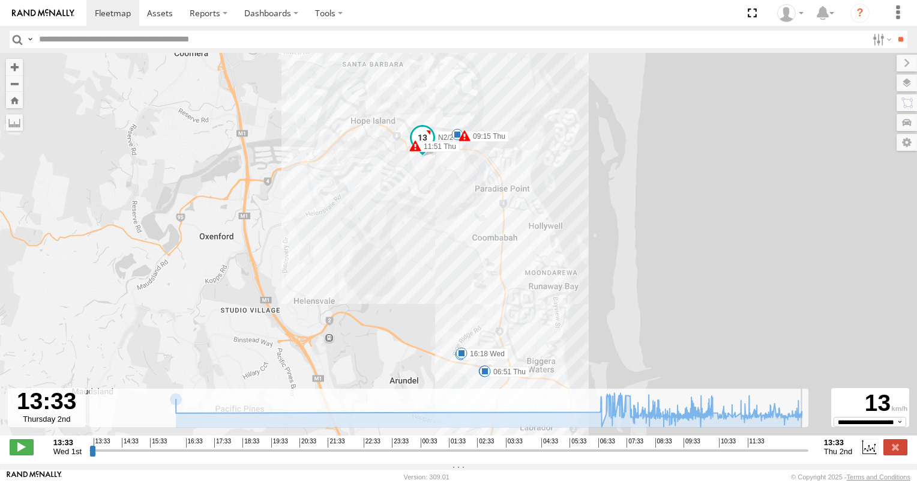
drag, startPoint x: 89, startPoint y: 459, endPoint x: 818, endPoint y: 434, distance: 728.6
type input "**********"
click at [809, 444] on input "range" at bounding box center [448, 449] width 719 height 11
click at [112, 8] on span at bounding box center [113, 12] width 36 height 11
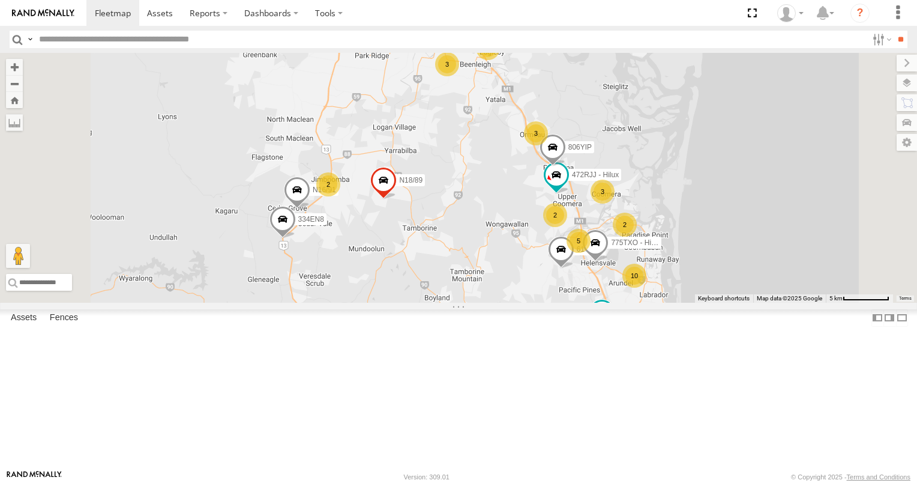
click at [0, 0] on div "168LRV - Hilux" at bounding box center [0, 0] width 0 height 0
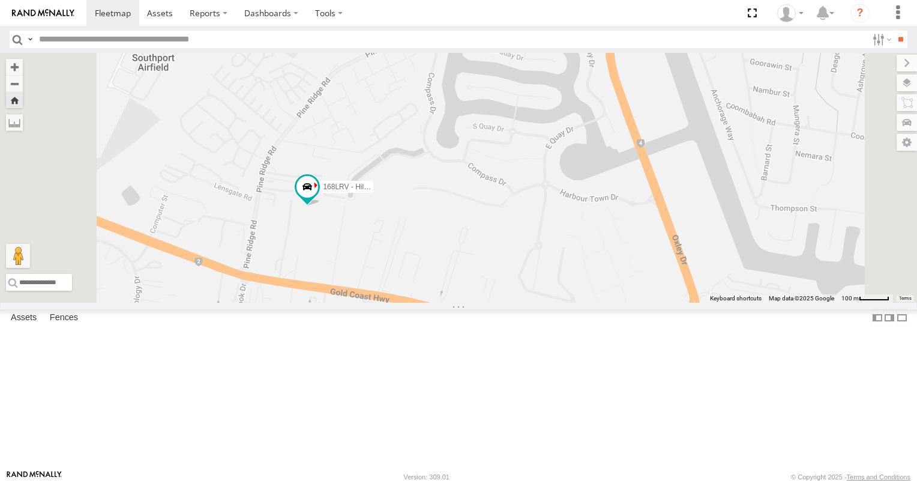
click at [0, 0] on div "12" at bounding box center [0, 0] width 0 height 0
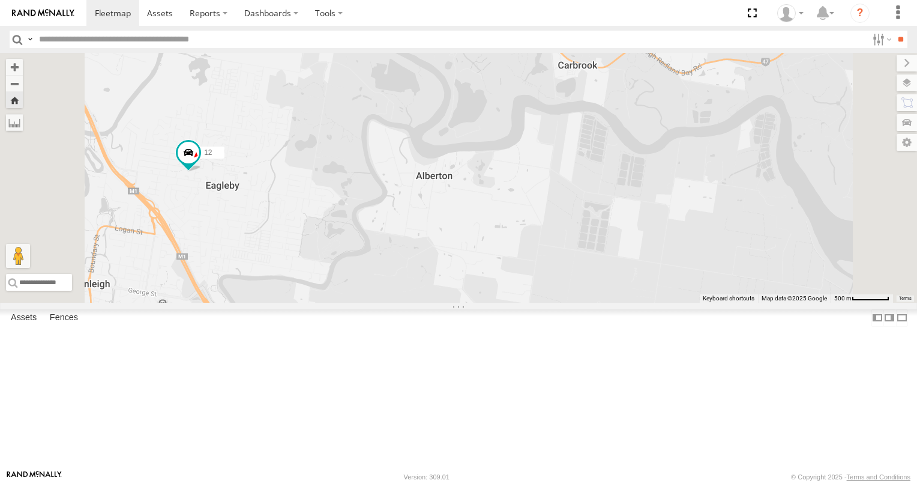
click at [0, 0] on div "616HJV All Assets" at bounding box center [0, 0] width 0 height 0
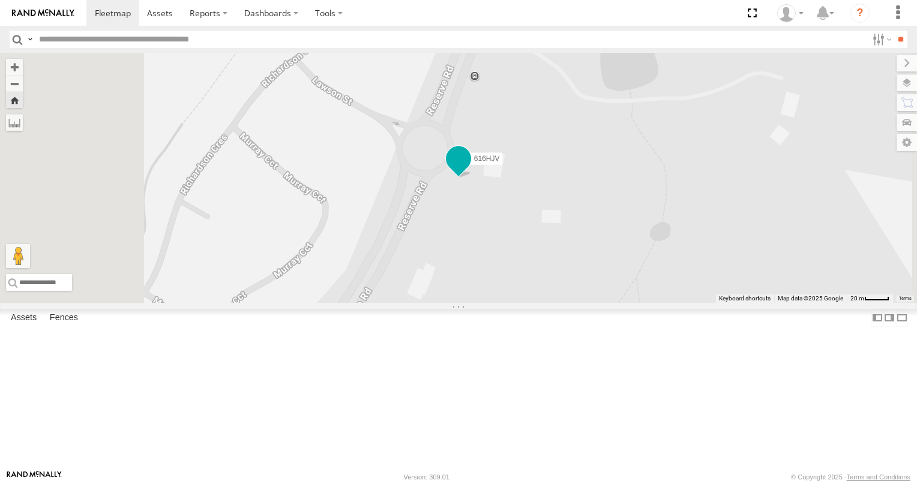
click at [469, 170] on span at bounding box center [459, 159] width 22 height 22
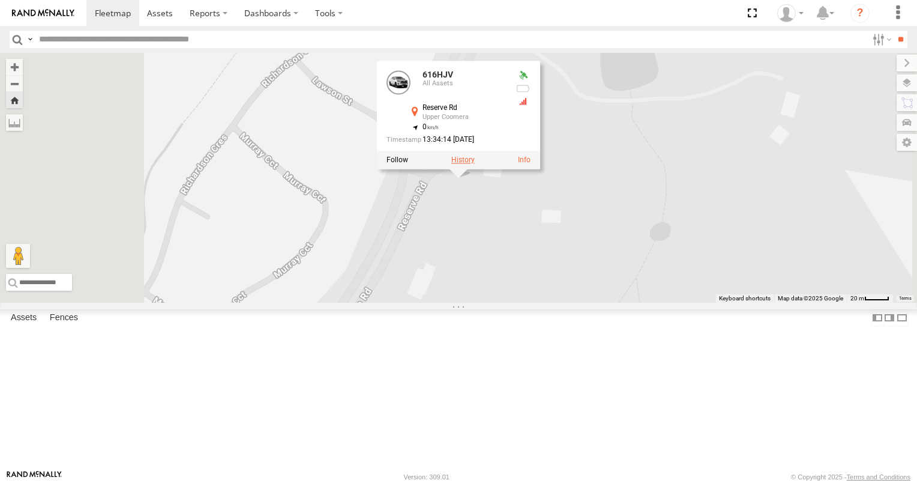
click at [475, 164] on label at bounding box center [462, 160] width 23 height 8
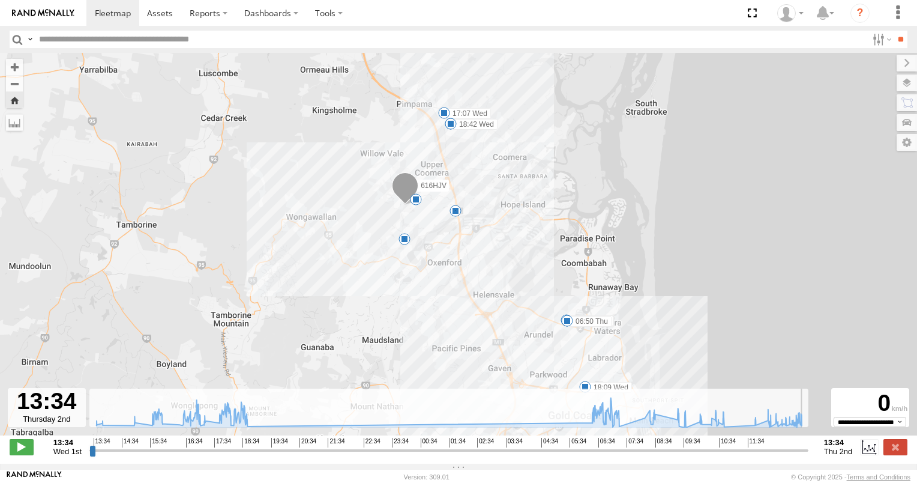
drag, startPoint x: 93, startPoint y: 454, endPoint x: 847, endPoint y: 439, distance: 754.2
type input "**********"
click at [809, 449] on input "range" at bounding box center [448, 449] width 719 height 11
click at [103, 8] on span at bounding box center [113, 12] width 36 height 11
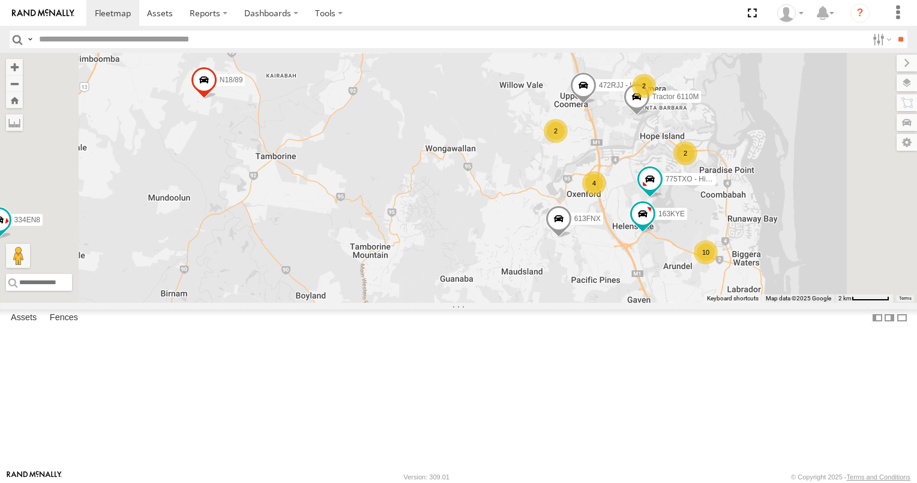
drag, startPoint x: 750, startPoint y: 358, endPoint x: 701, endPoint y: 375, distance: 51.3
click at [701, 303] on div "334EN8 163KYE Spray rig 613FNX 483RHP 775TXO - Hilux 3/N3 806YIP N18/89 2 4 2 2…" at bounding box center [458, 178] width 917 height 250
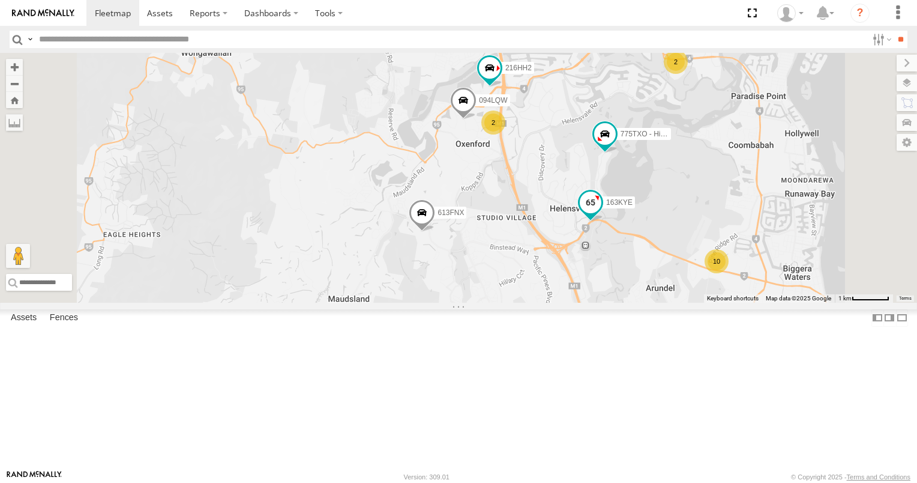
click at [602, 214] on span at bounding box center [591, 203] width 22 height 22
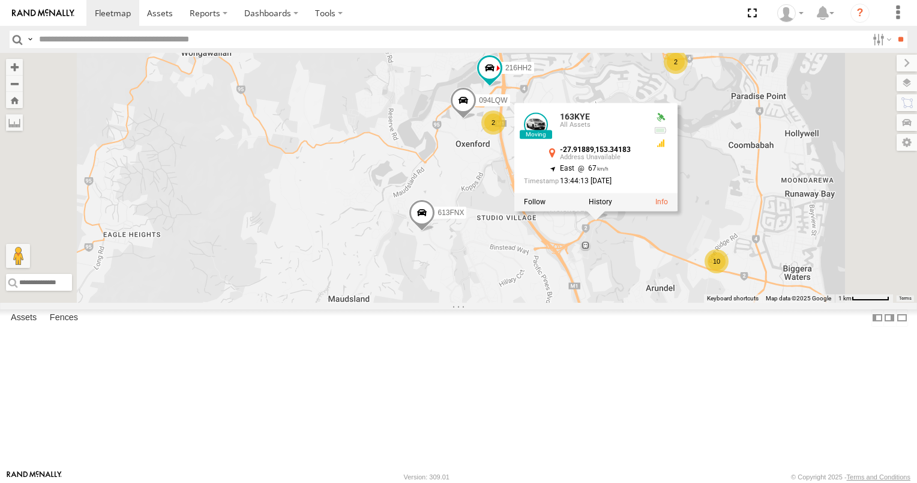
click at [744, 303] on div "334EN8 163KYE Spray rig 613FNX 483RHP 775TXO - Hilux 3/N3 806YIP N18/89 Tractor…" at bounding box center [458, 178] width 917 height 250
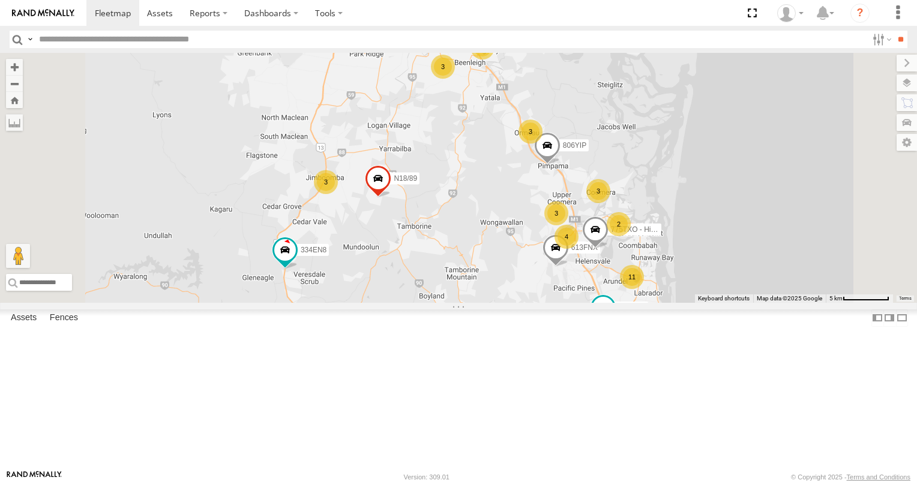
scroll to position [660, 0]
click at [0, 0] on div "All Assets" at bounding box center [0, 0] width 0 height 0
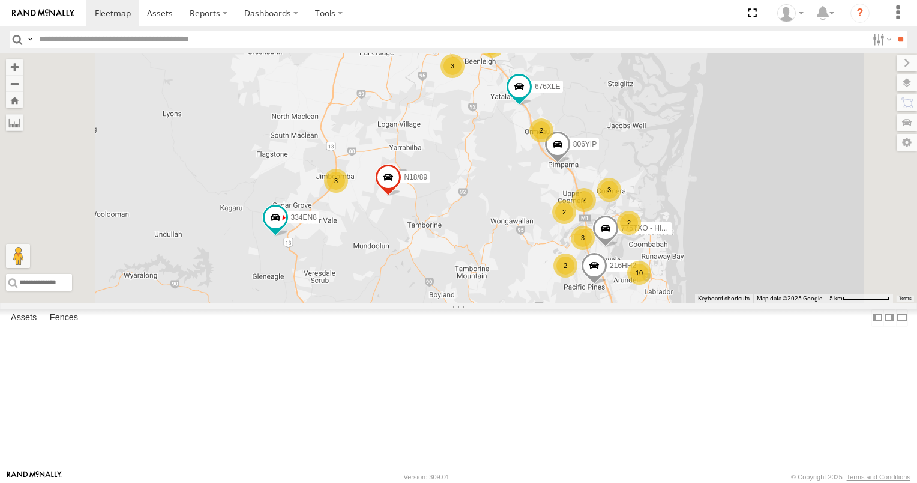
scroll to position [480, 0]
click at [0, 0] on div "N1/1" at bounding box center [0, 0] width 0 height 0
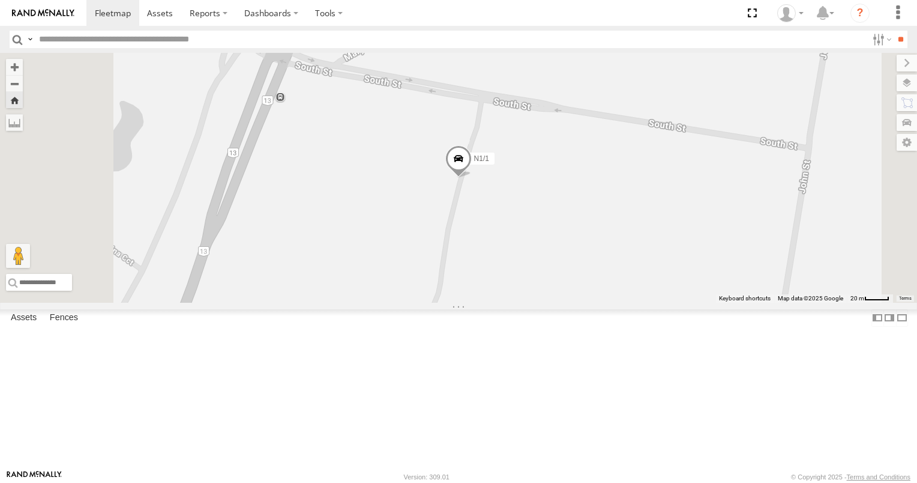
click at [472, 178] on span at bounding box center [458, 162] width 26 height 32
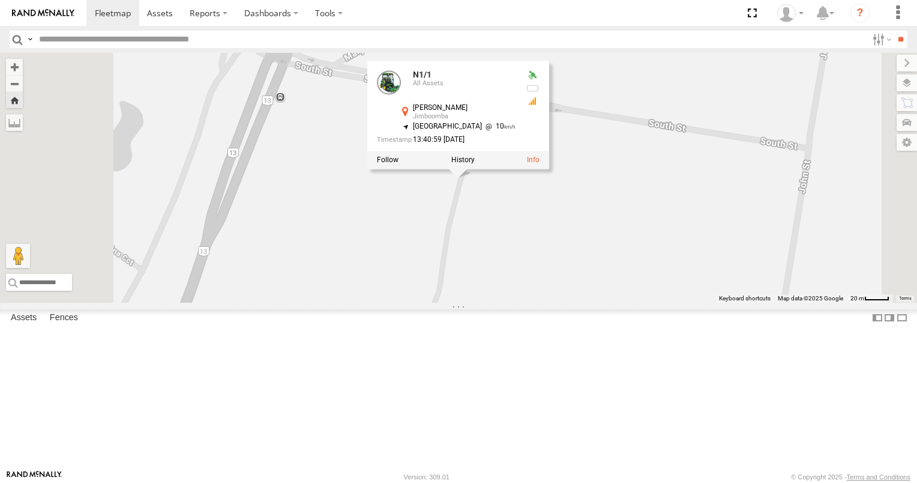
click at [475, 164] on label at bounding box center [462, 160] width 23 height 8
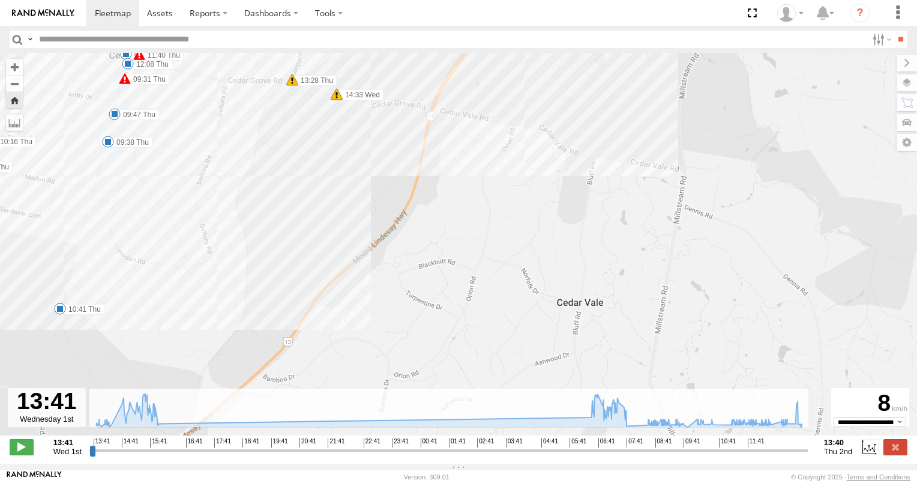
click at [62, 313] on span at bounding box center [60, 309] width 12 height 12
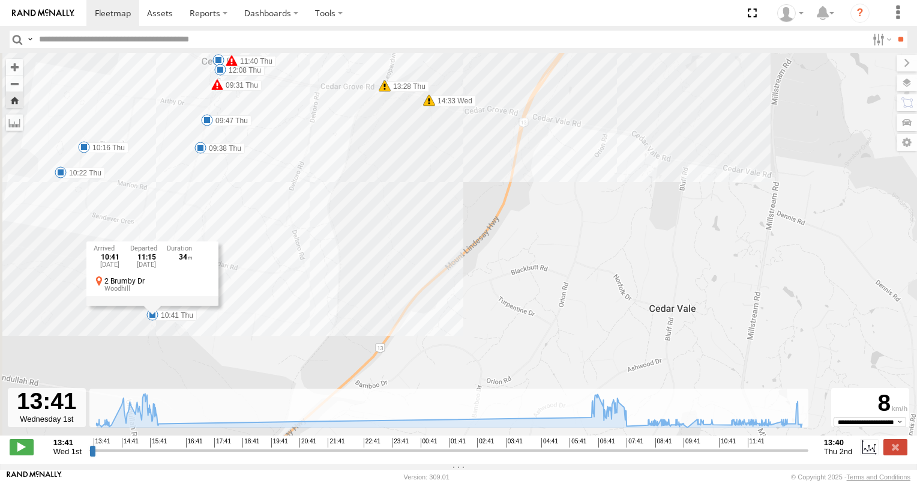
drag, startPoint x: 222, startPoint y: 275, endPoint x: 364, endPoint y: 283, distance: 141.9
click at [364, 283] on div "N1/1 13:41 Wed 14:43 Wed 14:49 Wed 14:51 Wed 15:00 Wed 15:03 Wed 15:09 Wed 15:1…" at bounding box center [458, 250] width 917 height 395
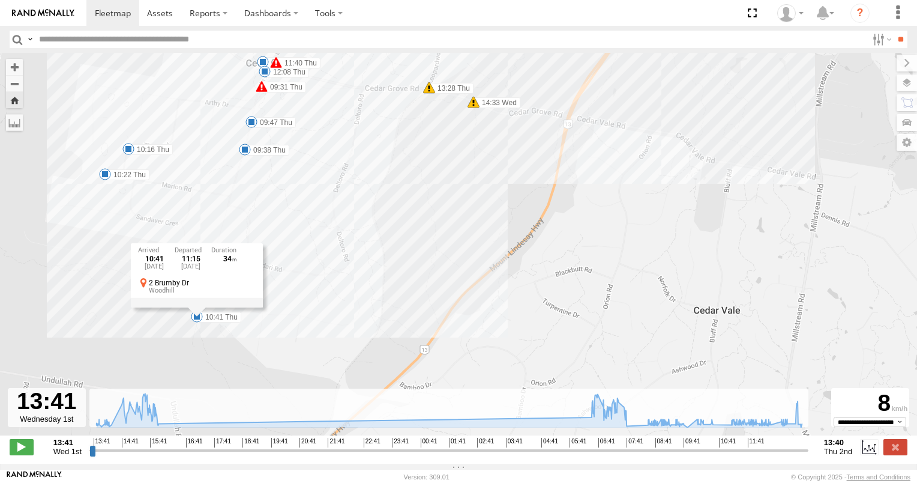
drag, startPoint x: 409, startPoint y: 246, endPoint x: 309, endPoint y: 346, distance: 141.8
click at [310, 345] on div "N1/1 13:41 Wed 14:43 Wed 14:49 Wed 14:51 Wed 15:00 Wed 15:03 Wed 15:09 Wed 15:1…" at bounding box center [458, 250] width 917 height 395
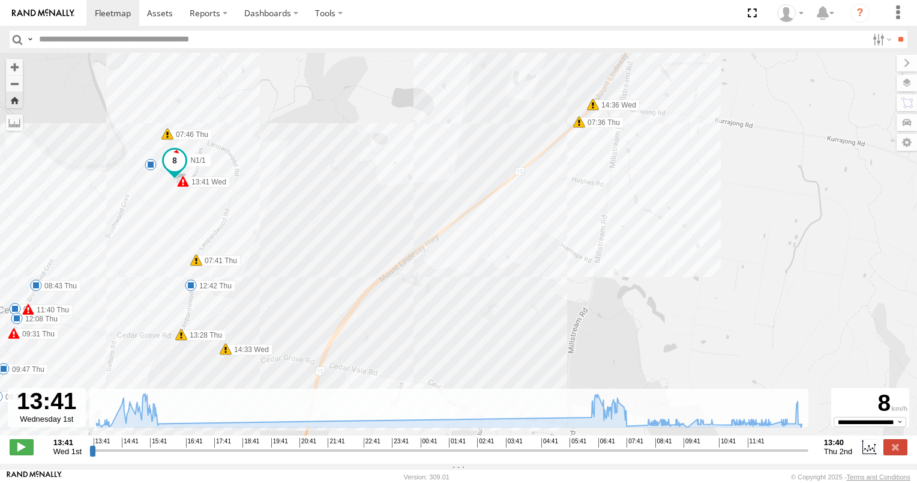
drag, startPoint x: 523, startPoint y: 209, endPoint x: 354, endPoint y: 295, distance: 190.6
click at [358, 295] on div "N1/1 13:41 Wed 14:43 Wed 14:49 Wed 14:51 Wed 15:00 Wed 15:03 Wed 15:09 Wed 15:1…" at bounding box center [458, 250] width 917 height 395
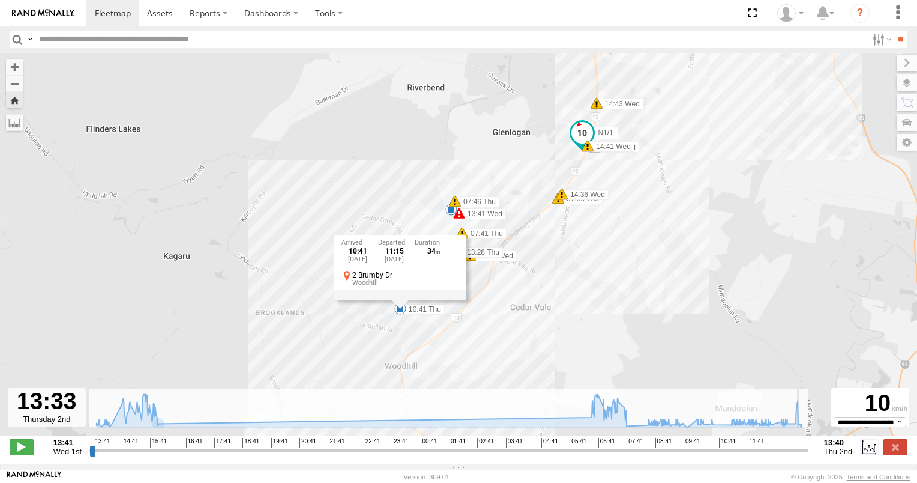
drag, startPoint x: 94, startPoint y: 457, endPoint x: 801, endPoint y: 451, distance: 707.8
click at [801, 451] on input "range" at bounding box center [448, 449] width 719 height 11
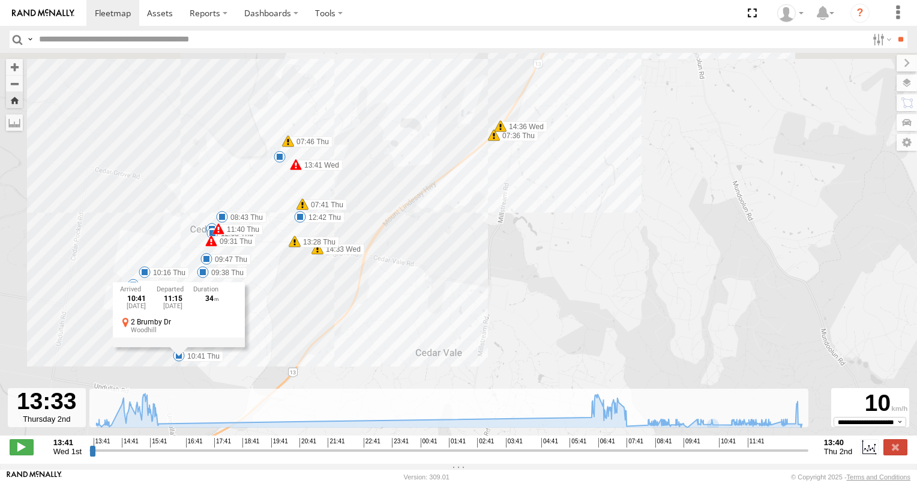
drag, startPoint x: 491, startPoint y: 218, endPoint x: 459, endPoint y: 319, distance: 106.5
click at [462, 316] on div "N1/1 13:41 Wed 14:43 Wed 14:49 Wed 14:51 Wed 15:00 Wed 15:03 Wed 15:09 Wed 15:1…" at bounding box center [458, 250] width 917 height 395
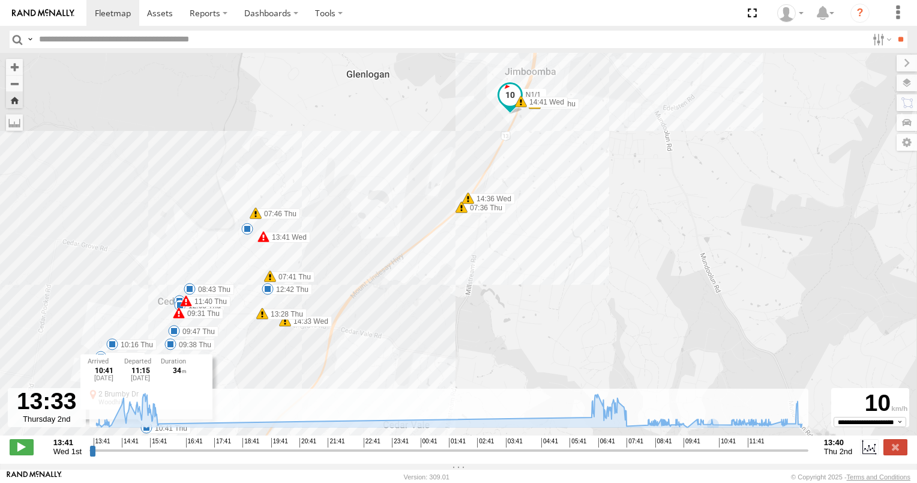
drag, startPoint x: 529, startPoint y: 246, endPoint x: 507, endPoint y: 279, distance: 40.6
click at [507, 279] on div "N1/1 13:41 Wed 14:43 Wed 14:49 Wed 14:51 Wed 15:00 Wed 15:03 Wed 15:09 Wed 15:1…" at bounding box center [458, 250] width 917 height 395
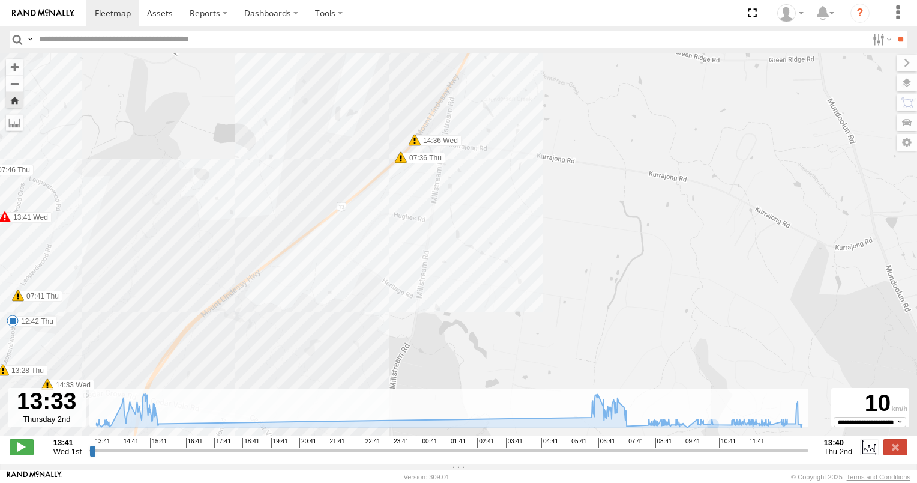
drag, startPoint x: 507, startPoint y: 179, endPoint x: 516, endPoint y: 351, distance: 171.4
click at [517, 350] on div "N1/1 13:41 Wed 14:43 Wed 14:49 Wed 14:51 Wed 15:00 Wed 15:03 Wed 15:09 Wed 15:1…" at bounding box center [458, 250] width 917 height 395
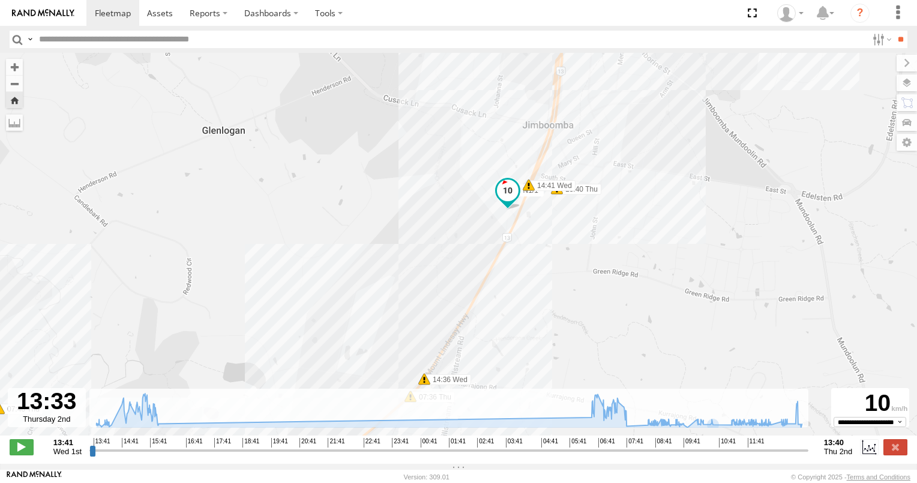
drag, startPoint x: 529, startPoint y: 291, endPoint x: 524, endPoint y: 304, distance: 14.8
click at [524, 304] on div "N1/1 13:41 Wed 14:43 Wed 14:49 Wed 14:51 Wed 15:00 Wed 15:03 Wed 15:09 Wed 15:1…" at bounding box center [458, 250] width 917 height 395
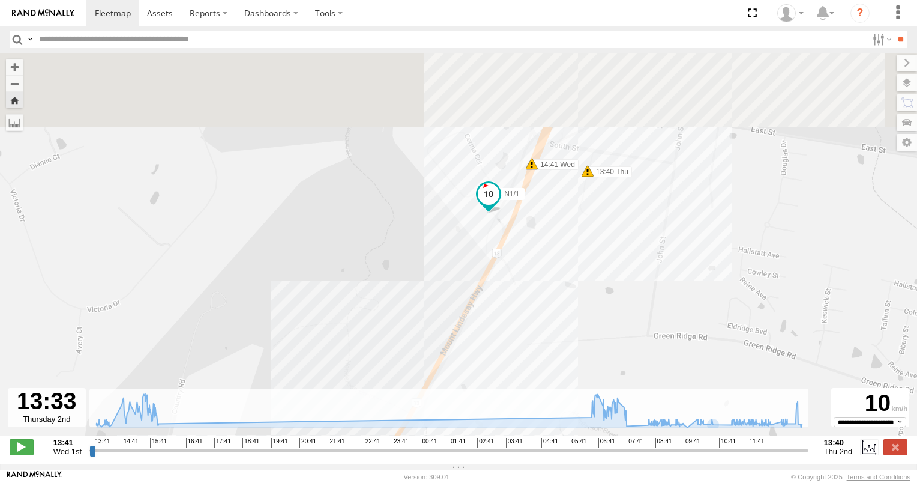
drag, startPoint x: 507, startPoint y: 242, endPoint x: 508, endPoint y: 323, distance: 81.1
click at [509, 322] on div "N1/1 13:41 Wed 14:43 Wed 14:49 Wed 14:51 Wed 15:00 Wed 15:03 Wed 15:09 Wed 15:1…" at bounding box center [458, 250] width 917 height 395
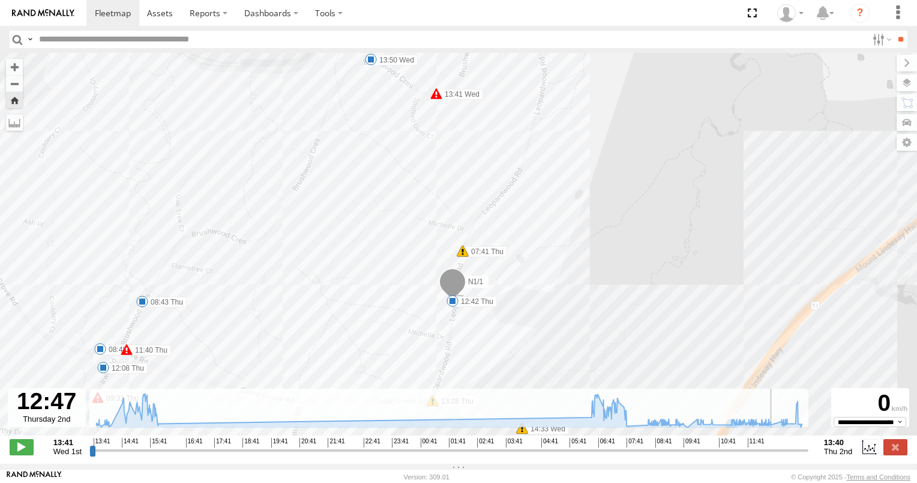
drag, startPoint x: 801, startPoint y: 457, endPoint x: 778, endPoint y: 462, distance: 23.4
type input "**********"
click at [778, 456] on input "range" at bounding box center [448, 449] width 719 height 11
click at [453, 306] on span at bounding box center [453, 301] width 12 height 12
click at [567, 303] on div "N1/1 13:41 Wed 14:43 Wed 14:49 Wed 14:51 Wed 15:00 Wed 15:03 Wed 15:09 Wed 15:1…" at bounding box center [458, 250] width 917 height 395
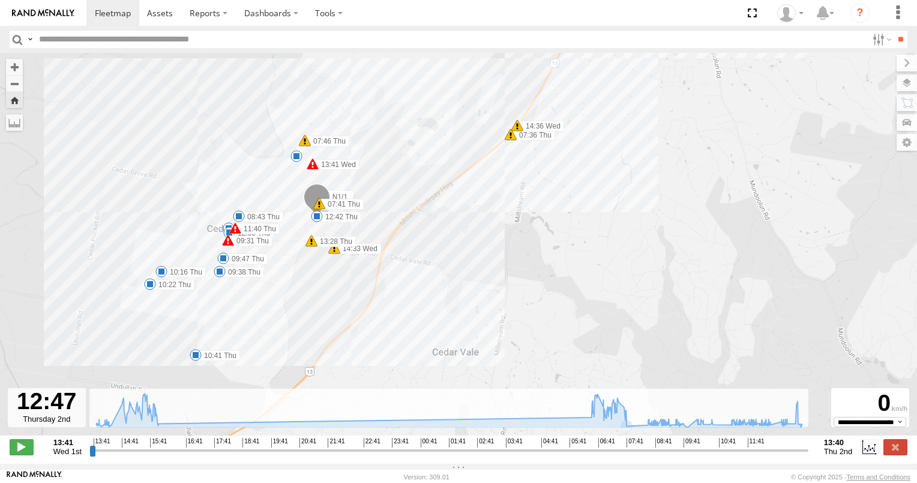
drag, startPoint x: 293, startPoint y: 330, endPoint x: 298, endPoint y: 243, distance: 87.8
click at [298, 244] on div "N1/1 13:41 Wed 14:43 Wed 14:49 Wed 14:51 Wed 15:00 Wed 15:03 Wed 15:09 Wed 15:1…" at bounding box center [458, 250] width 917 height 395
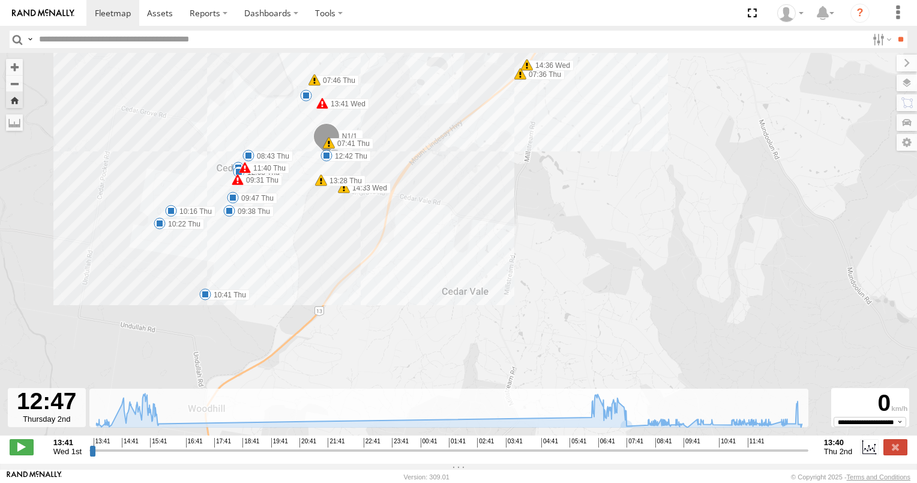
drag, startPoint x: 327, startPoint y: 269, endPoint x: 332, endPoint y: 234, distance: 35.8
click at [332, 238] on div "N1/1 13:41 Wed 14:43 Wed 14:49 Wed 14:51 Wed 15:00 Wed 15:03 Wed 15:09 Wed 15:1…" at bounding box center [458, 250] width 917 height 395
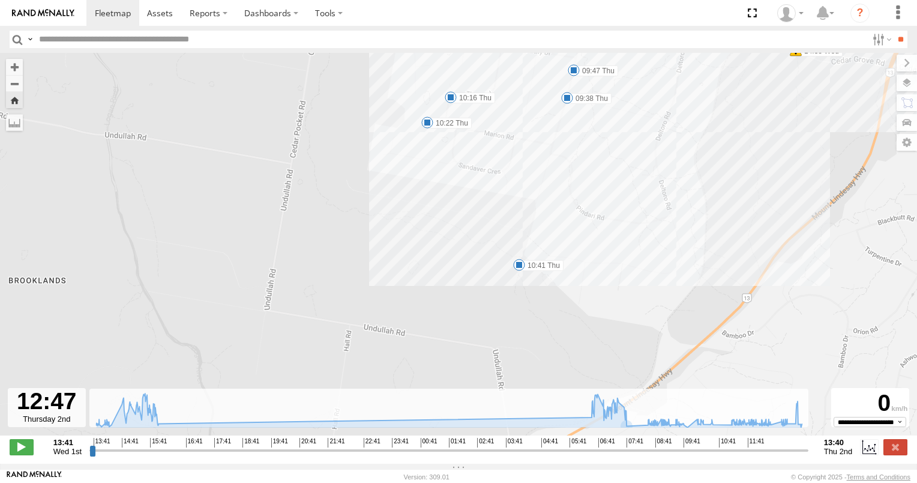
drag, startPoint x: 186, startPoint y: 219, endPoint x: 139, endPoint y: 344, distance: 133.9
click at [142, 342] on div "N1/1 13:41 Wed 14:43 Wed 14:49 Wed 14:51 Wed 15:00 Wed 15:03 Wed 15:09 Wed 15:1…" at bounding box center [458, 250] width 917 height 395
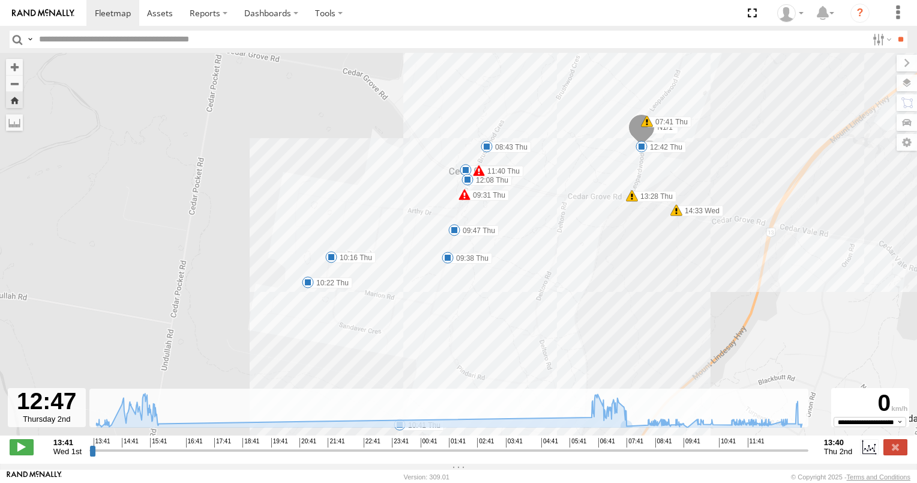
drag, startPoint x: 202, startPoint y: 280, endPoint x: 68, endPoint y: 315, distance: 138.9
click at [73, 314] on div "N1/1 13:41 Wed 14:43 Wed 14:49 Wed 14:51 Wed 15:00 Wed 15:03 Wed 15:09 Wed 15:1…" at bounding box center [458, 250] width 917 height 395
